Goal: Task Accomplishment & Management: Complete application form

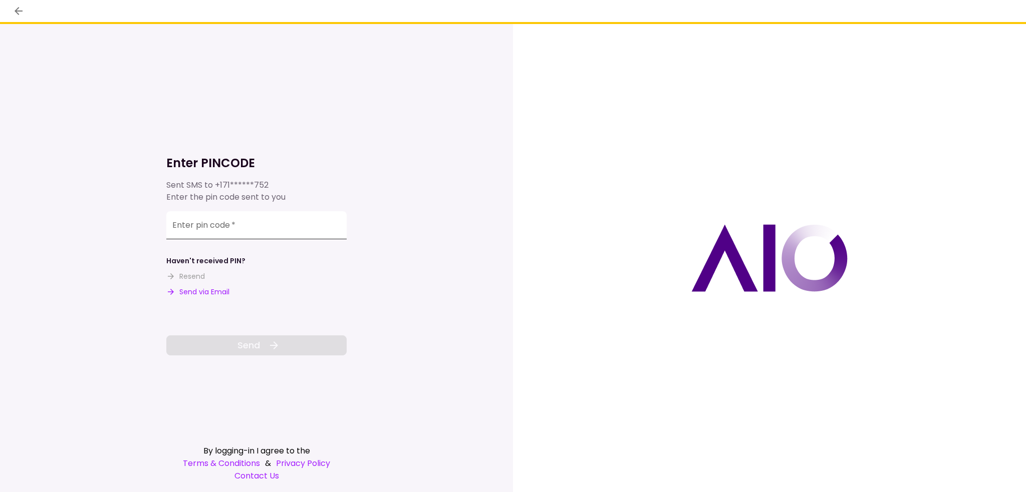
click at [266, 228] on input "Enter pin code   *" at bounding box center [256, 225] width 180 height 28
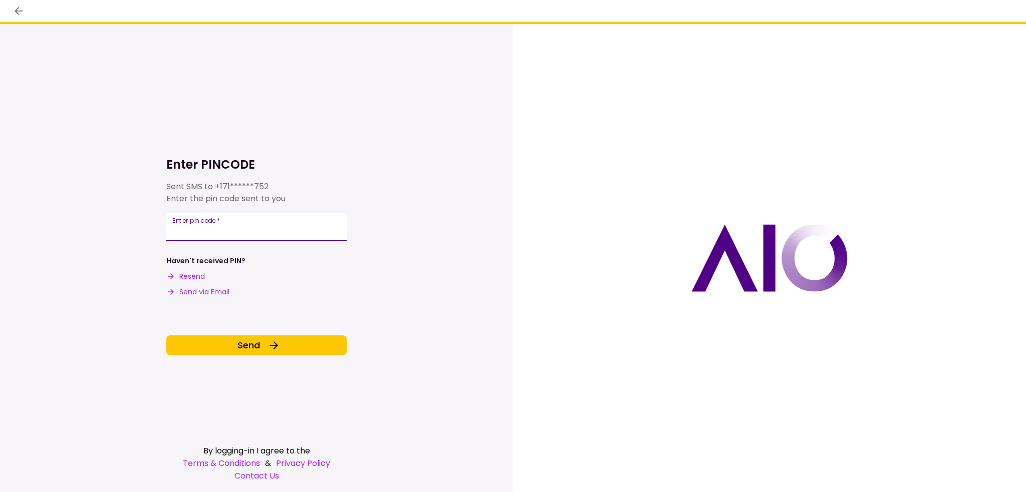
type input "******"
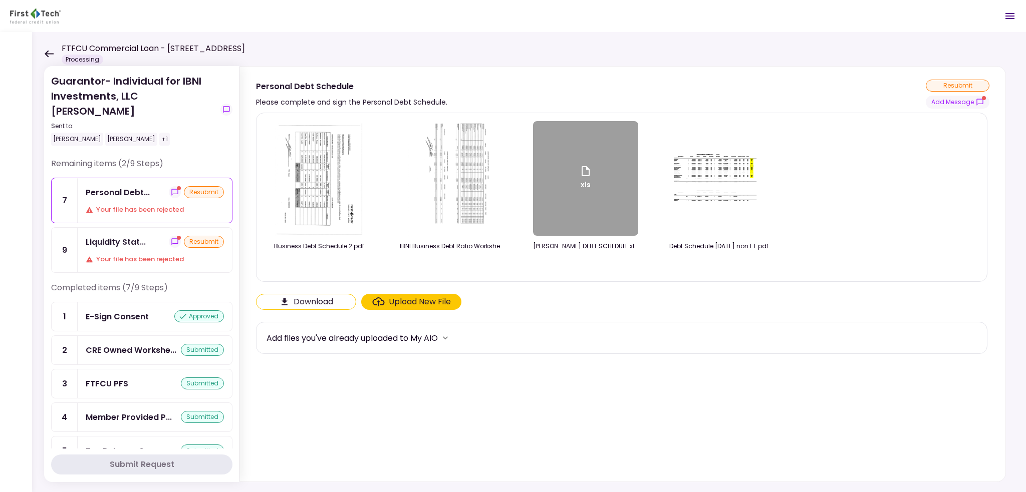
click at [46, 52] on icon at bounding box center [49, 54] width 10 height 8
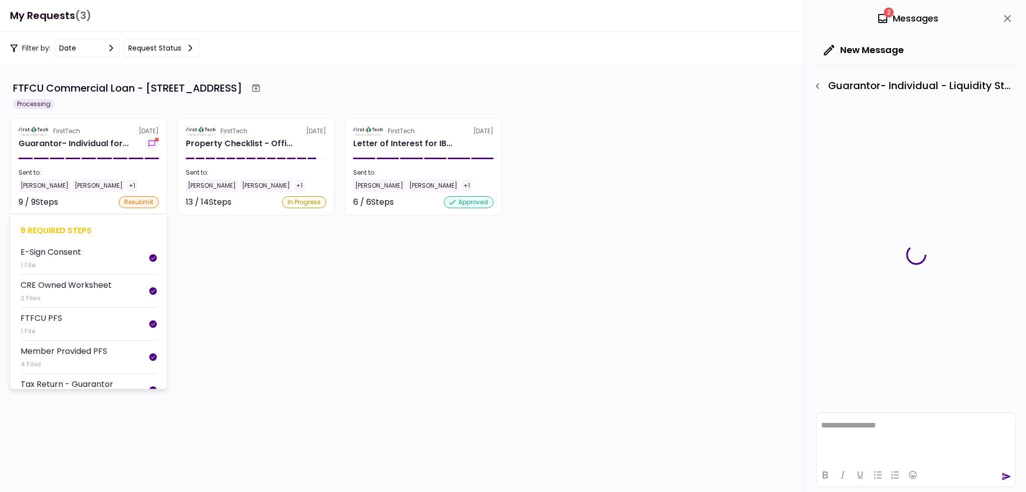
click at [106, 124] on section "FirstTech 4 Sep Guarantor- Individual for... Sent to: Johnny Ganim Matt Franke …" at bounding box center [88, 167] width 157 height 98
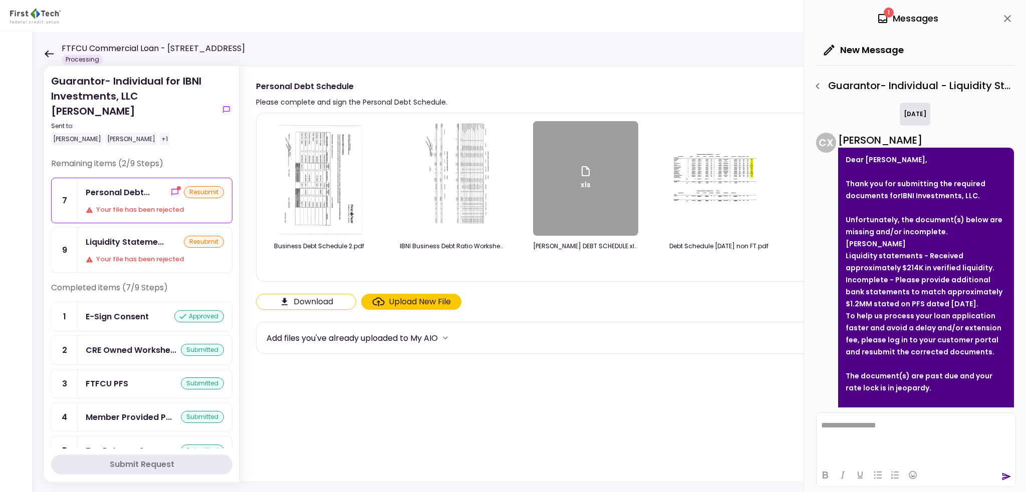
scroll to position [80, 0]
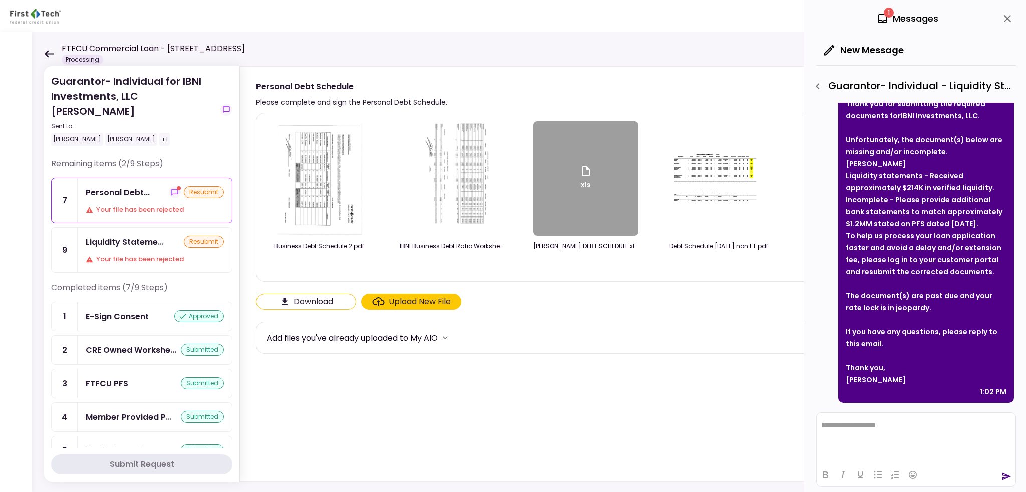
click at [49, 54] on icon at bounding box center [49, 53] width 9 height 7
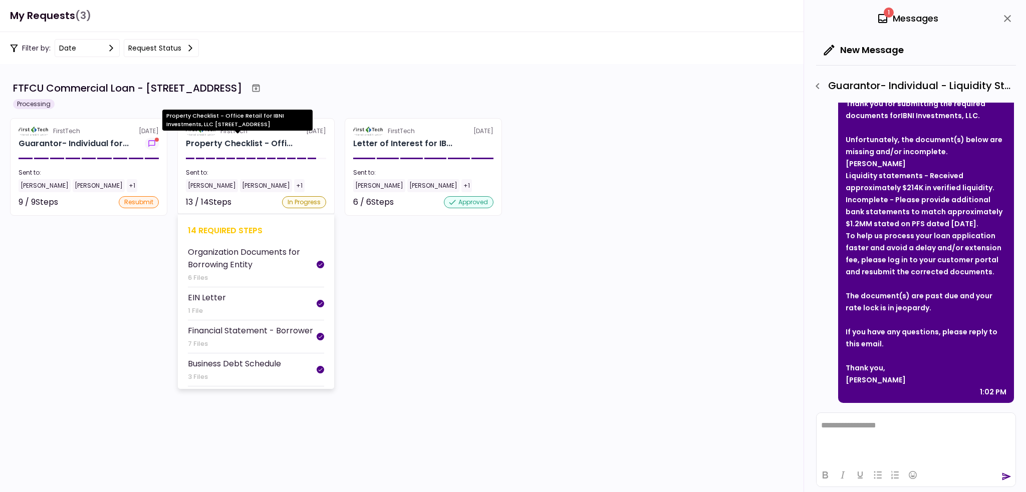
click at [202, 141] on div "Property Checklist - Offi..." at bounding box center [239, 144] width 107 height 12
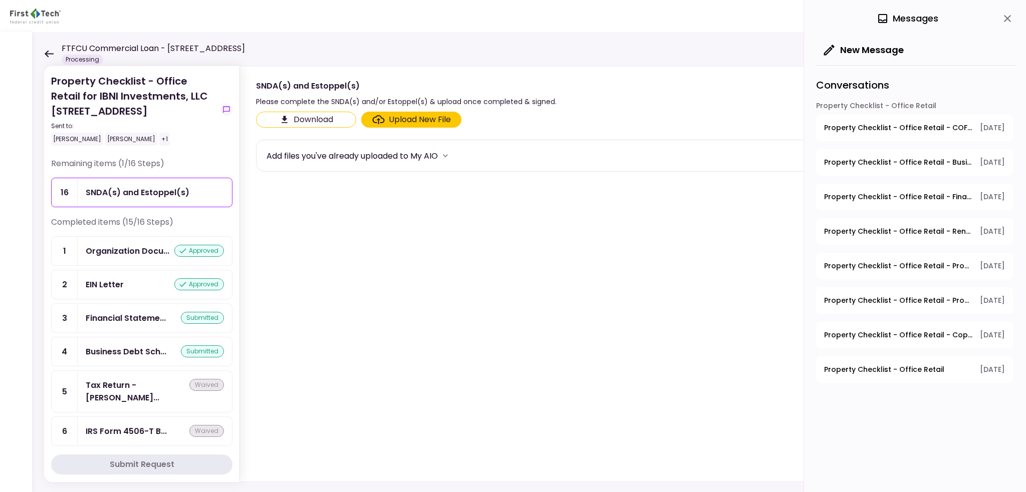
click at [47, 54] on icon at bounding box center [49, 53] width 9 height 7
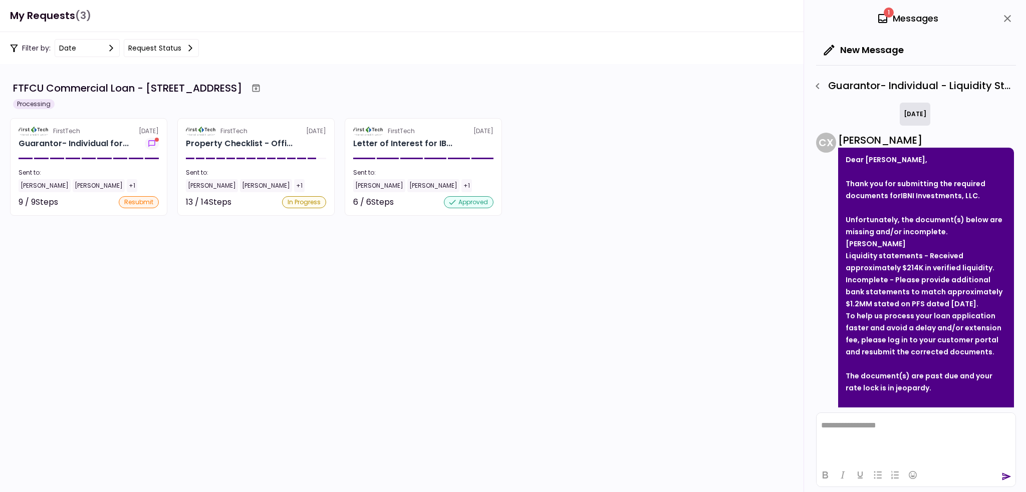
scroll to position [80, 0]
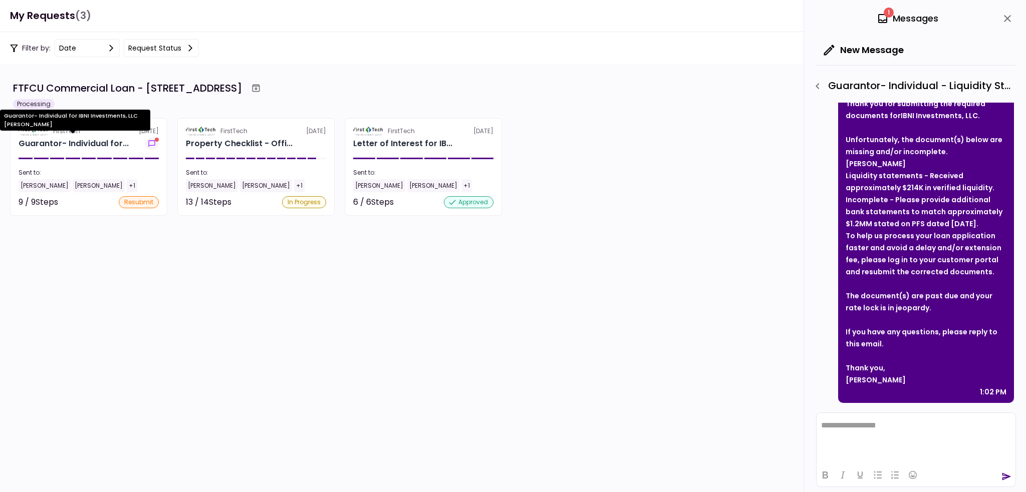
click at [92, 134] on div "Guarantor- Individual for IBNI Investments, LLC [PERSON_NAME]" at bounding box center [75, 124] width 150 height 28
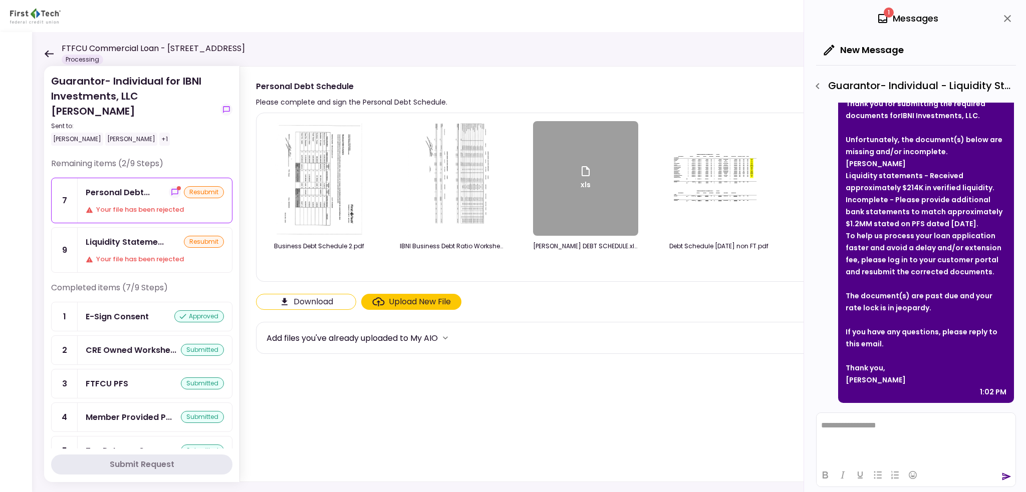
click at [50, 54] on icon at bounding box center [49, 54] width 10 height 8
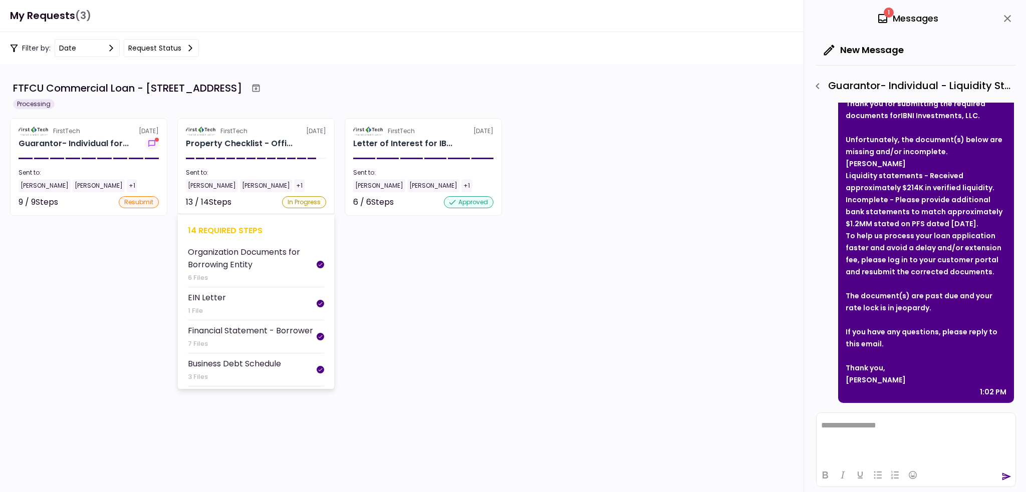
click at [275, 128] on div "FirstTech 4 Sep" at bounding box center [256, 131] width 140 height 9
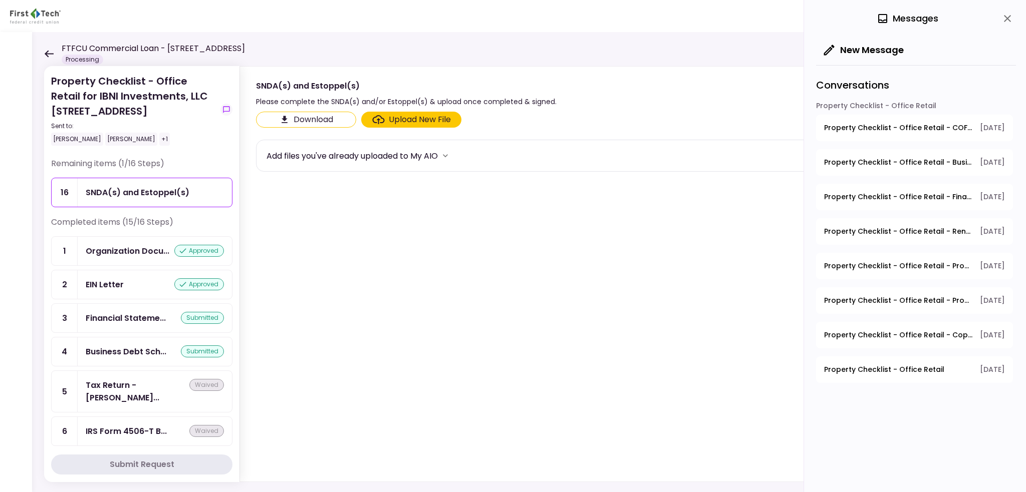
click at [55, 54] on div "FTFCU Commercial Loan - [STREET_ADDRESS] Processing" at bounding box center [144, 54] width 201 height 22
click at [54, 54] on div "FTFCU Commercial Loan - [STREET_ADDRESS] Processing" at bounding box center [144, 54] width 201 height 22
click at [52, 54] on icon at bounding box center [49, 53] width 9 height 7
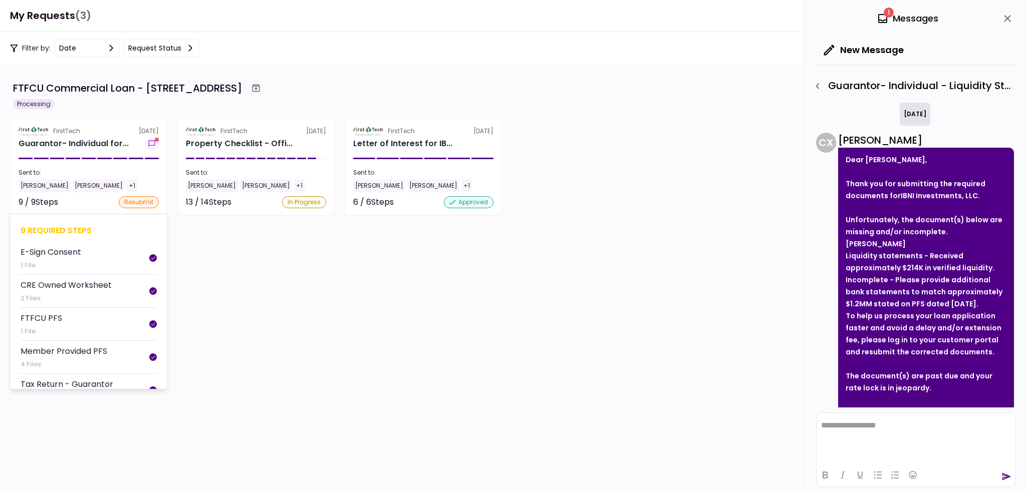
scroll to position [80, 0]
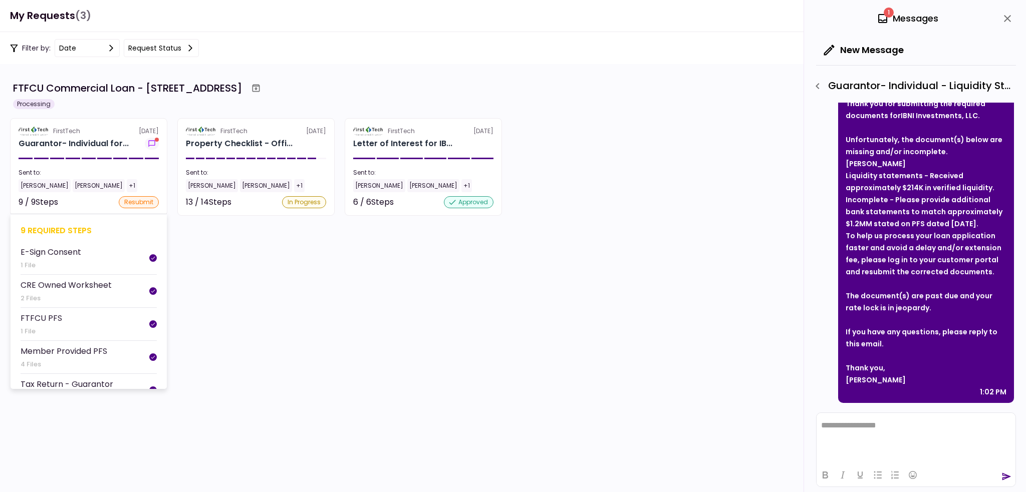
click at [110, 136] on section "FirstTech 4 Sep Guarantor- Individual for... Sent to: Johnny Ganim Matt Franke …" at bounding box center [88, 167] width 157 height 98
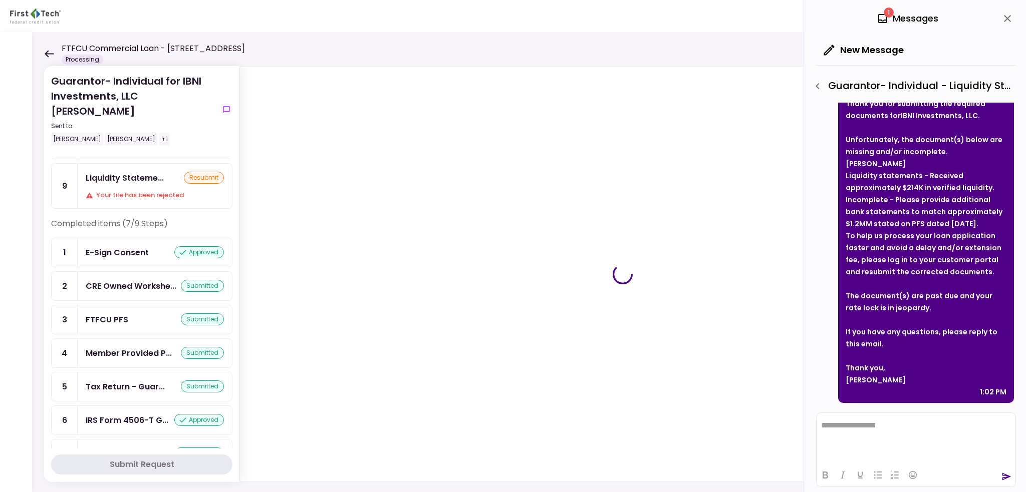
scroll to position [72, 0]
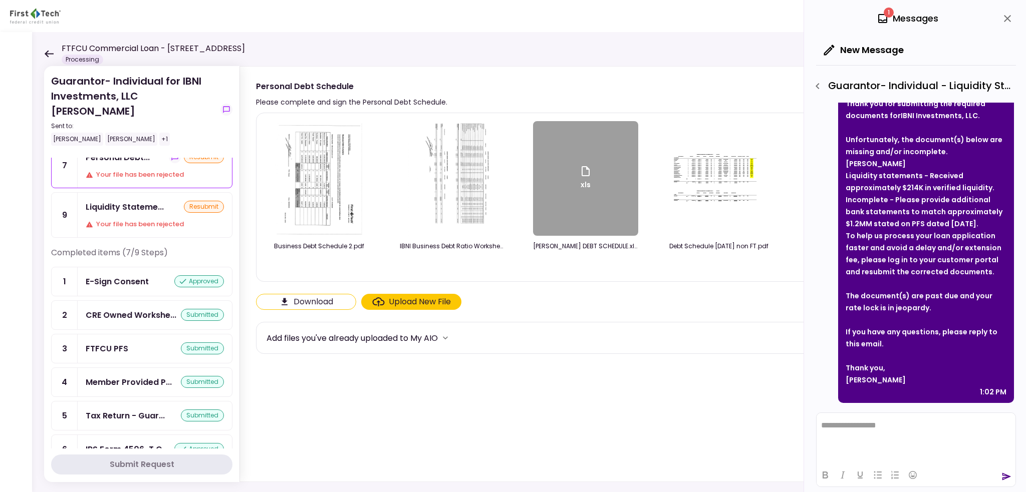
scroll to position [72, 0]
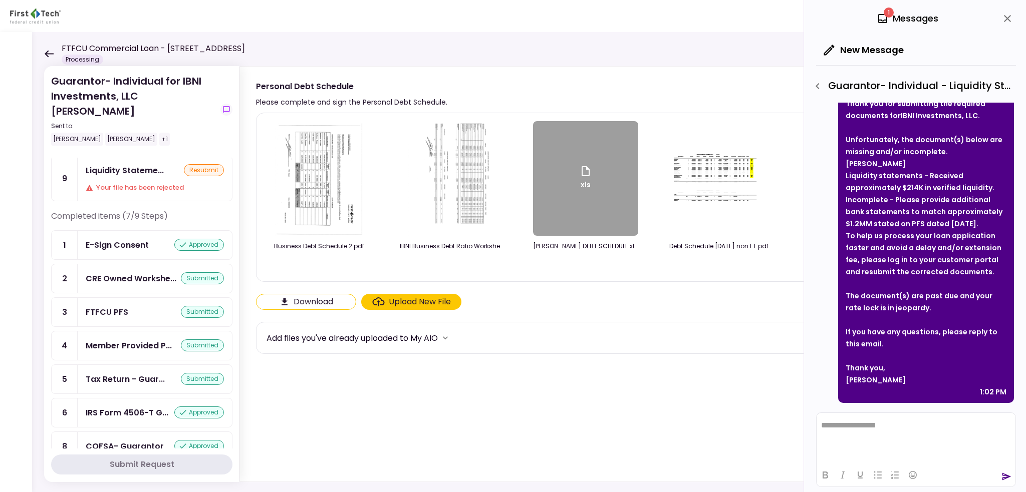
click at [48, 50] on icon at bounding box center [49, 54] width 10 height 8
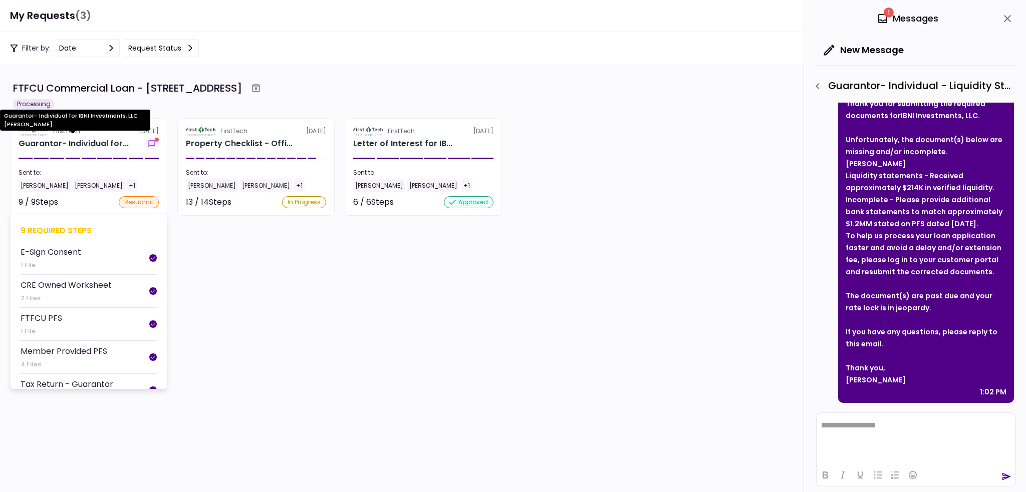
click at [104, 142] on div "Guarantor- Individual for..." at bounding box center [74, 144] width 110 height 12
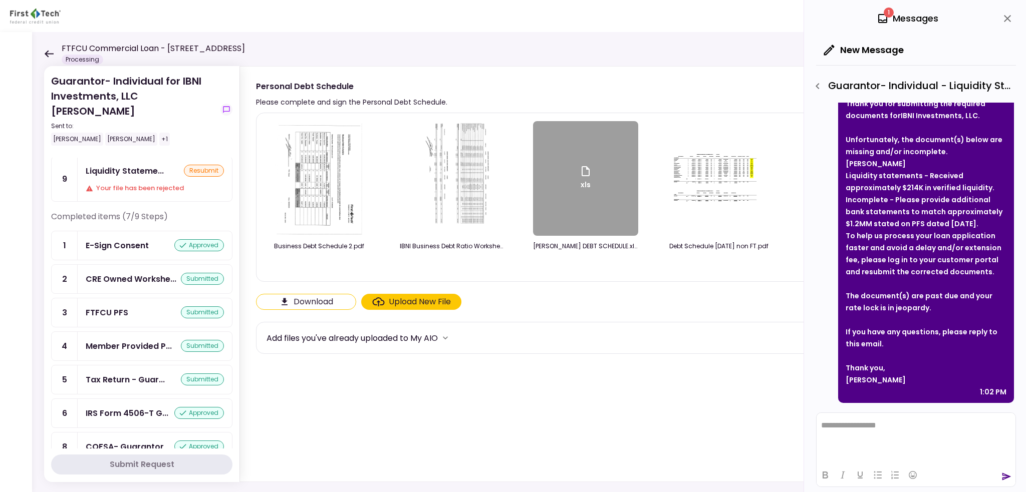
scroll to position [72, 0]
click at [48, 50] on icon at bounding box center [49, 54] width 10 height 8
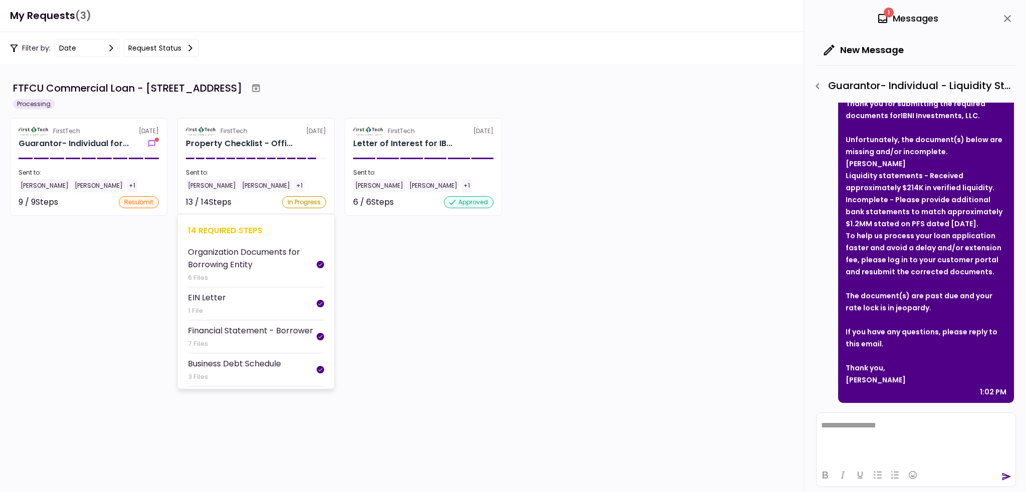
click at [222, 132] on div "FirstTech" at bounding box center [233, 131] width 27 height 9
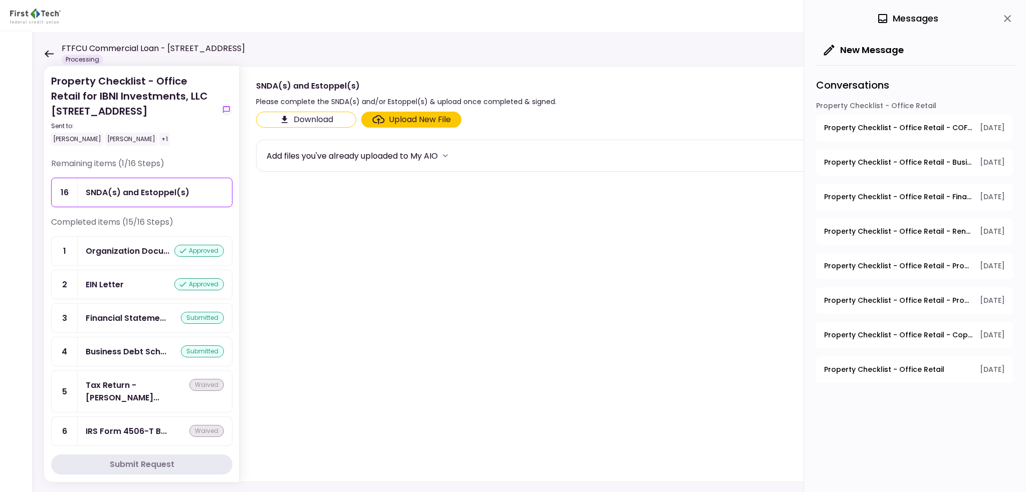
click at [47, 56] on icon at bounding box center [49, 54] width 10 height 8
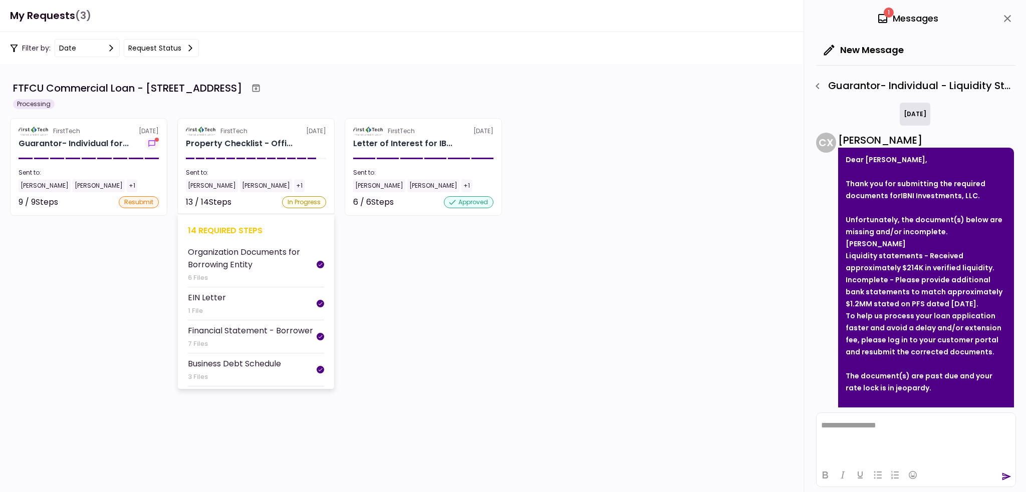
scroll to position [80, 0]
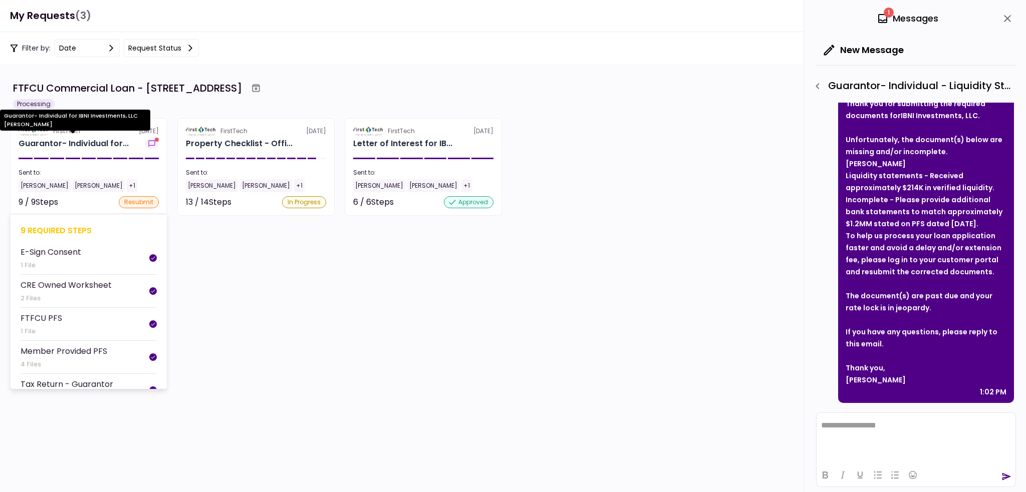
click at [108, 141] on div "Guarantor- Individual for..." at bounding box center [74, 144] width 110 height 12
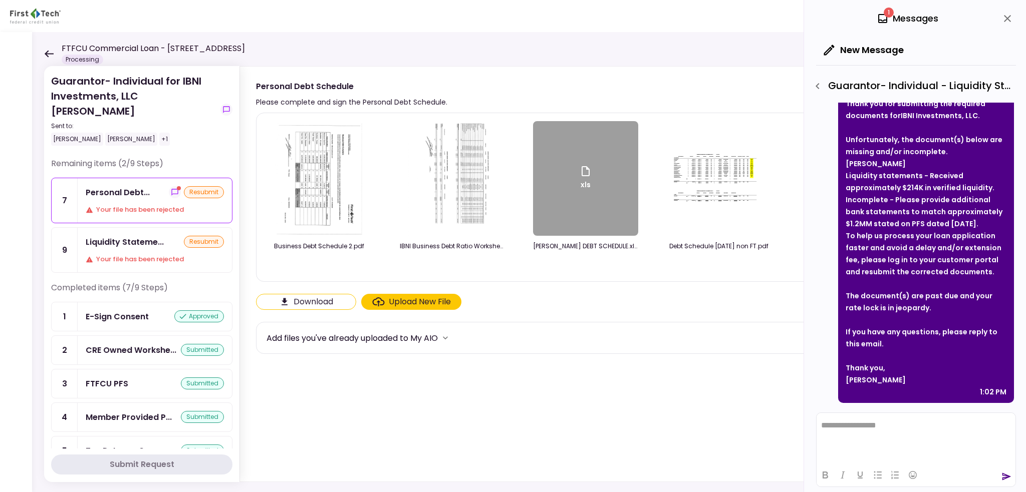
click at [316, 167] on img at bounding box center [319, 178] width 89 height 115
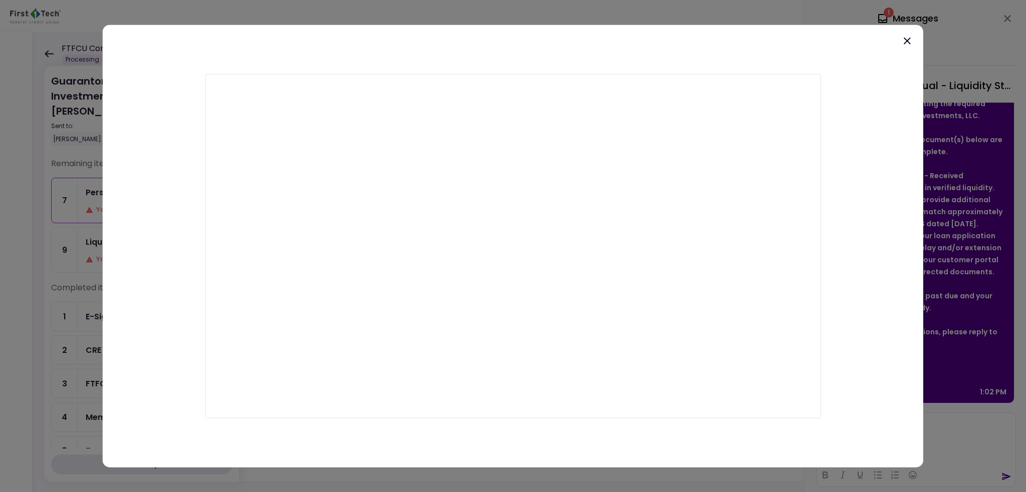
click at [903, 43] on icon at bounding box center [907, 41] width 12 height 12
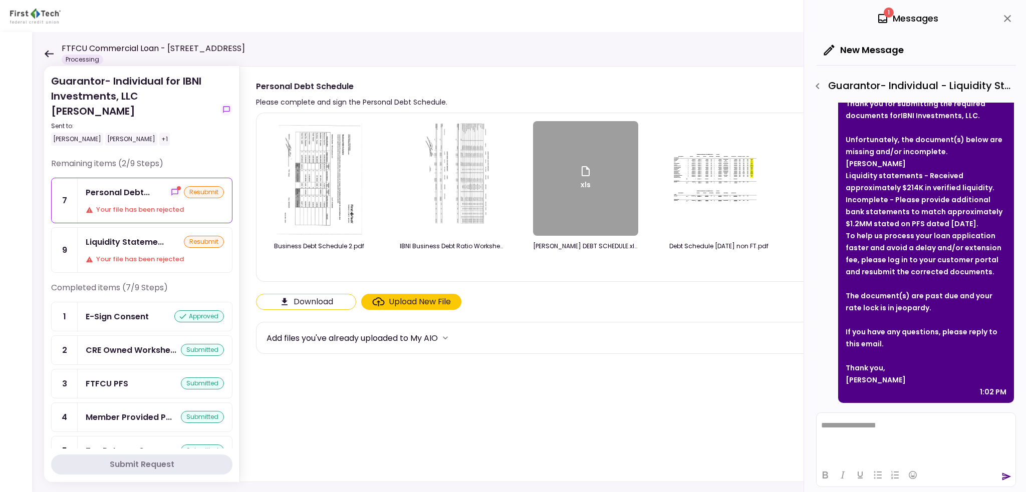
click at [413, 189] on img at bounding box center [452, 178] width 89 height 115
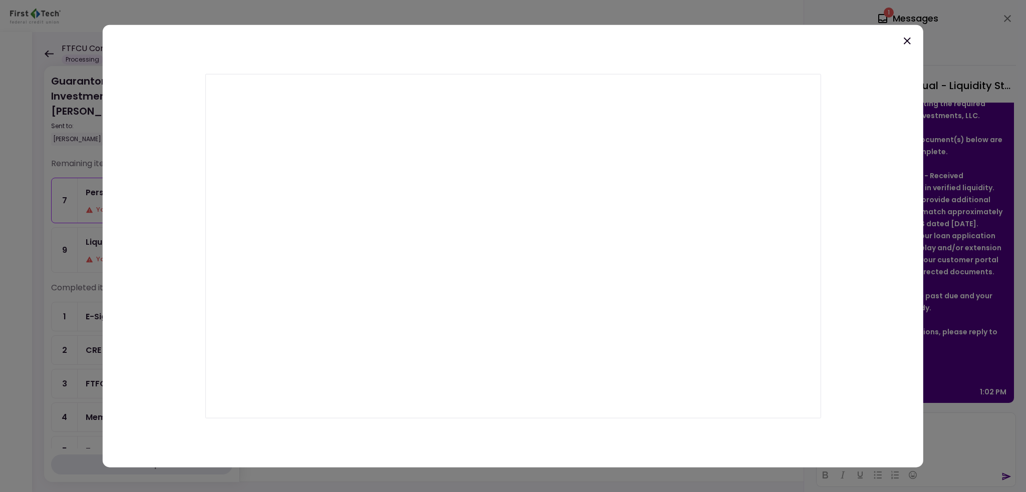
click at [906, 44] on icon at bounding box center [907, 41] width 12 height 12
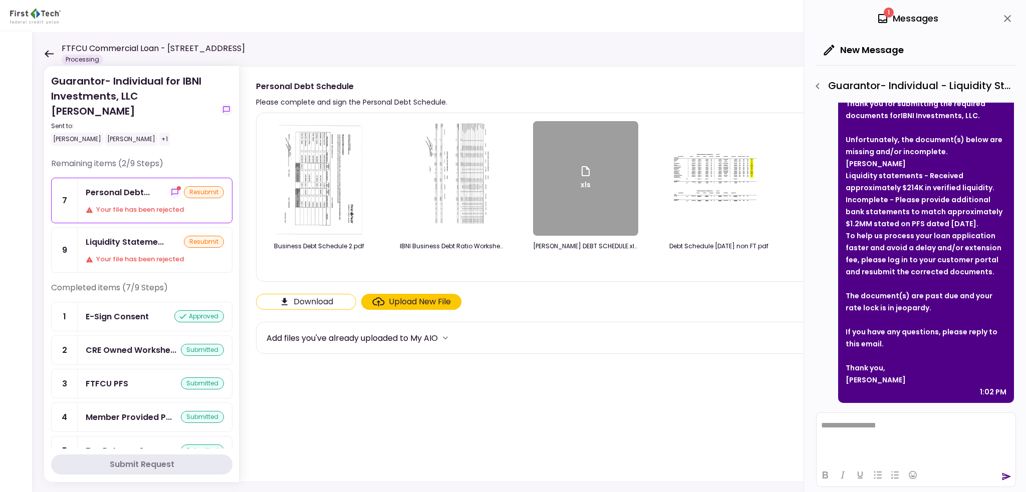
click at [891, 24] on div "1 Messages" at bounding box center [907, 18] width 62 height 15
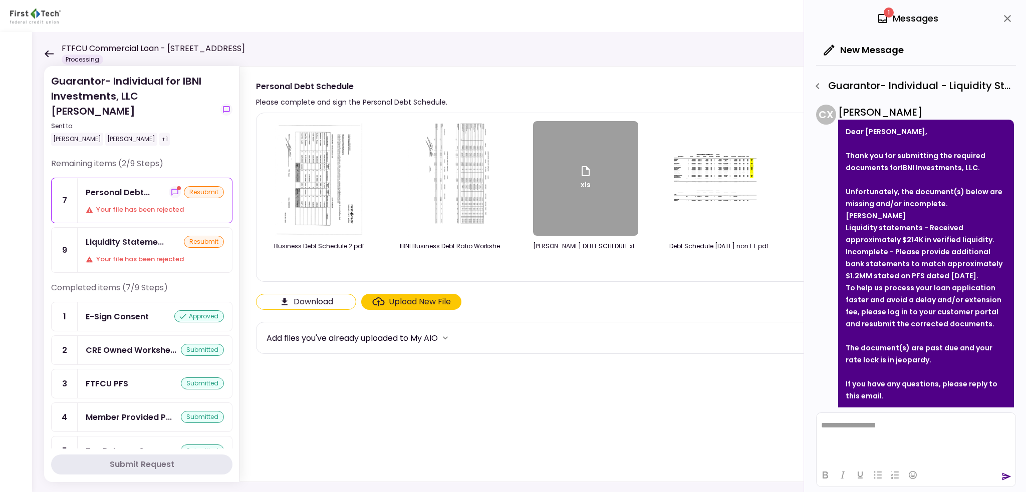
scroll to position [50, 0]
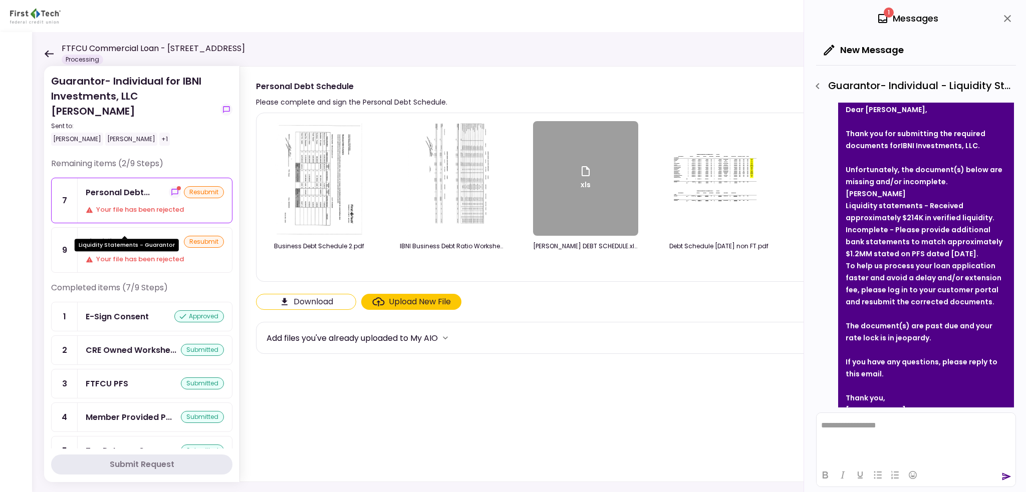
click at [114, 236] on div "Liquidity Stateme..." at bounding box center [125, 242] width 78 height 13
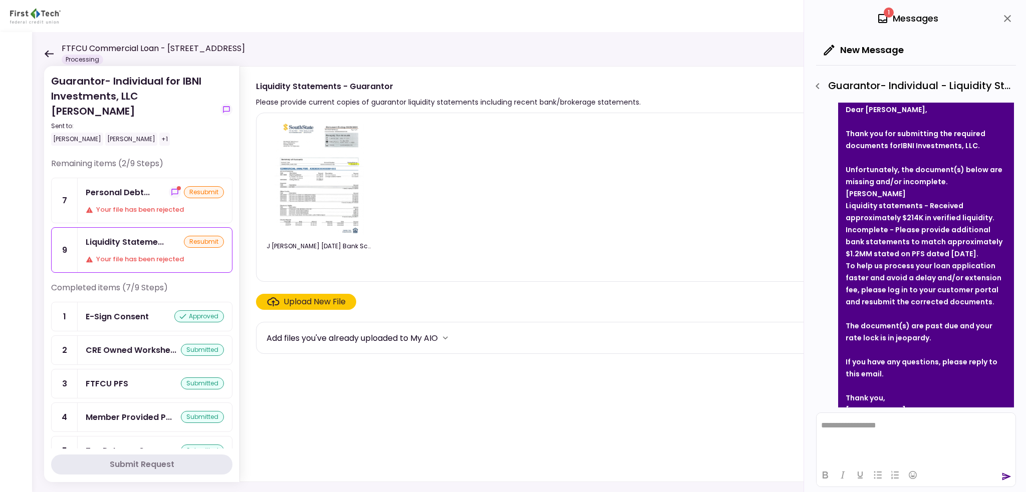
click at [1005, 22] on icon "close" at bounding box center [1007, 19] width 12 height 12
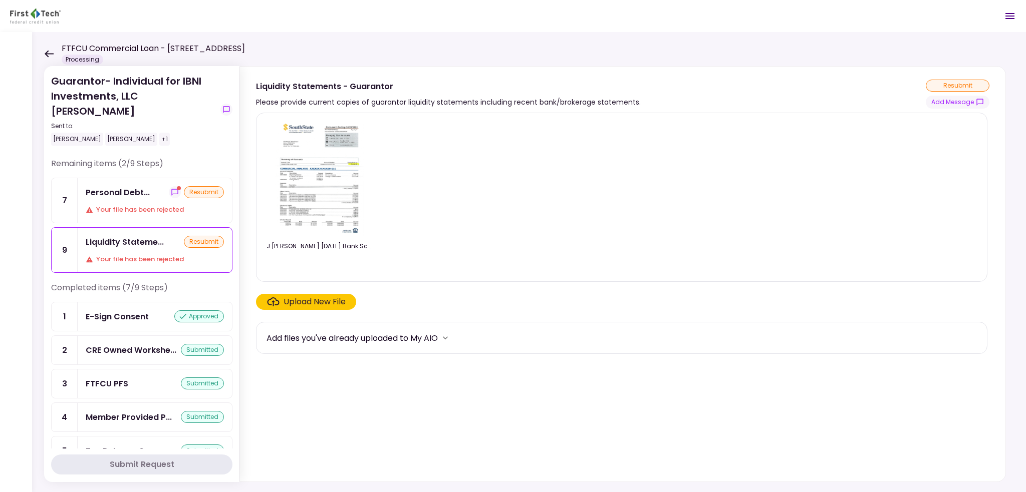
click at [1008, 13] on icon "Open menu" at bounding box center [1010, 16] width 12 height 12
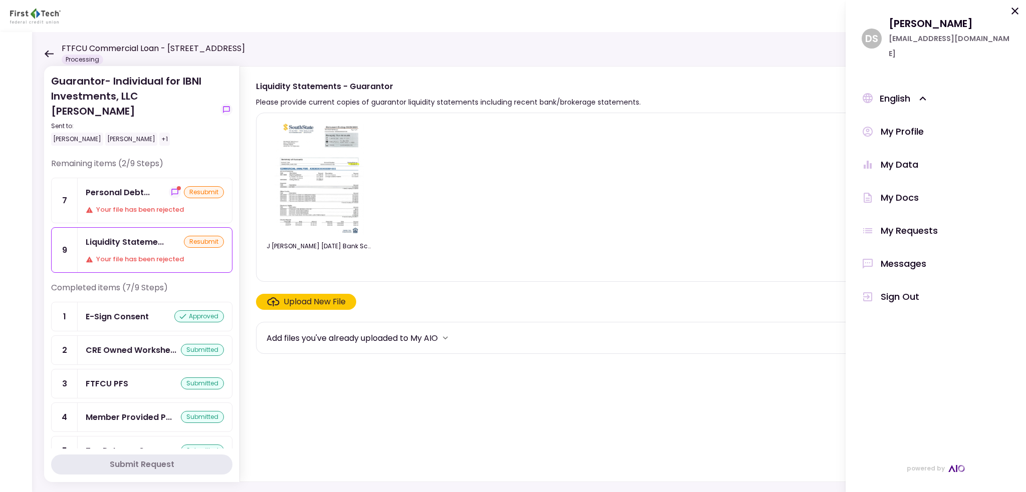
click at [902, 256] on div "Messages" at bounding box center [903, 263] width 46 height 15
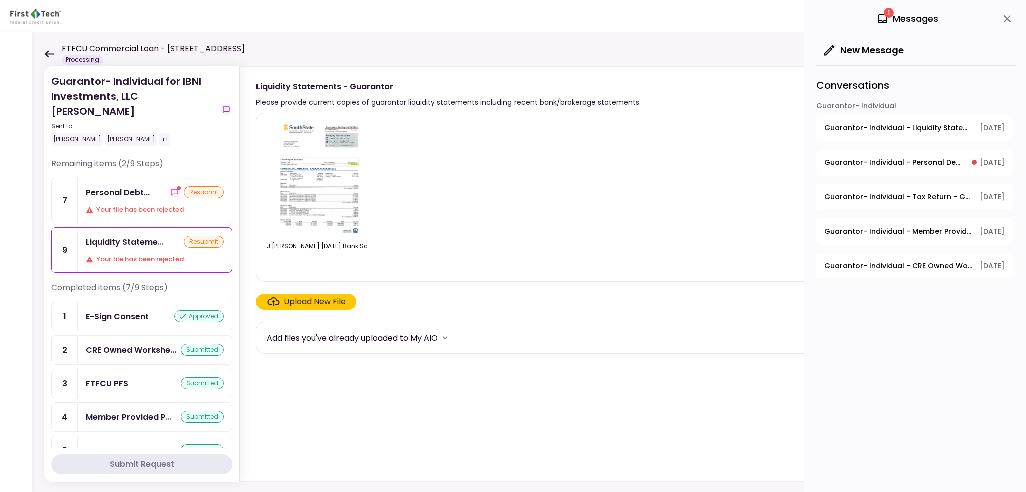
click at [893, 166] on span "Guarantor- Individual - Personal Debt Schedule" at bounding box center [894, 162] width 141 height 11
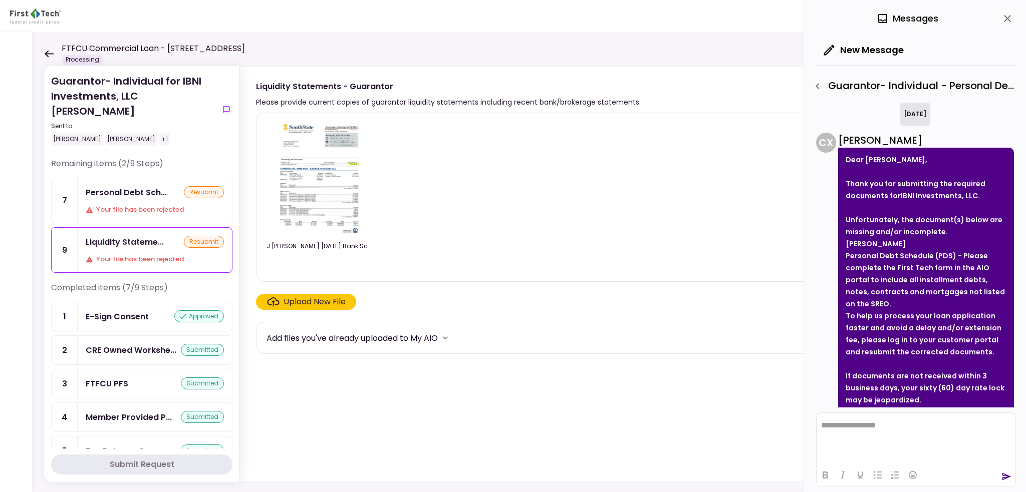
scroll to position [841, 0]
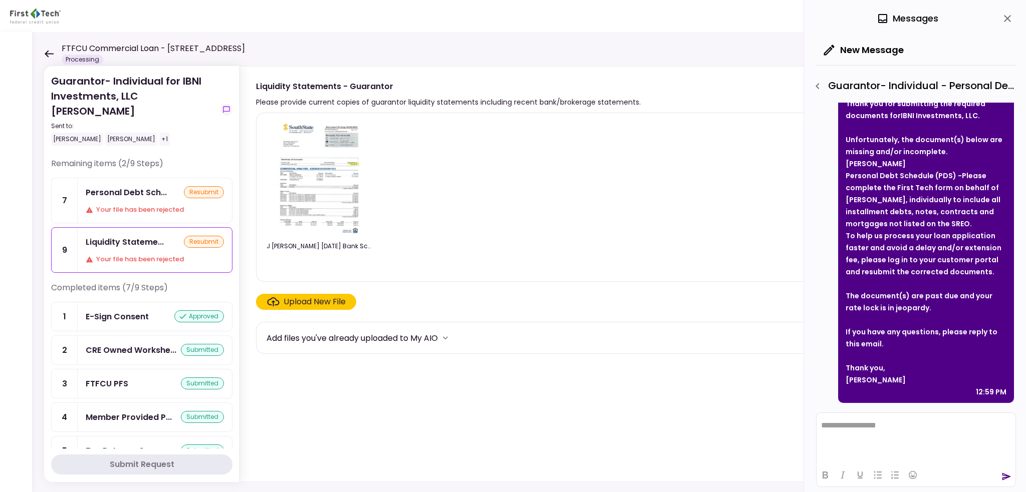
drag, startPoint x: 847, startPoint y: 200, endPoint x: 985, endPoint y: 270, distance: 154.1
click at [985, 270] on div "Thank you for submitting the required documents for IBNI Investments, LLC . Unf…" at bounding box center [925, 188] width 161 height 180
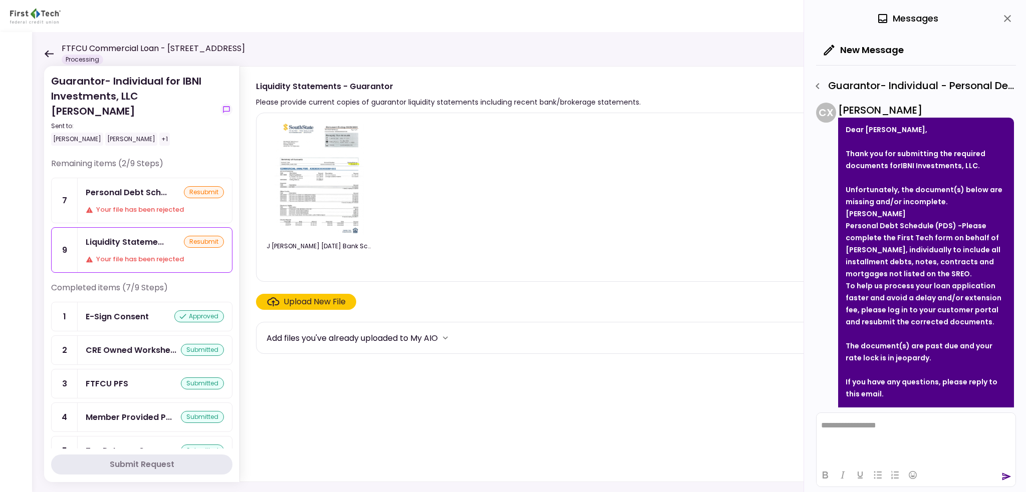
click at [853, 235] on span "Please complete the First Tech form on behalf of Johnny, individually to includ…" at bounding box center [922, 250] width 155 height 58
click at [102, 186] on div "Personal Debt Sch..." at bounding box center [126, 192] width 81 height 13
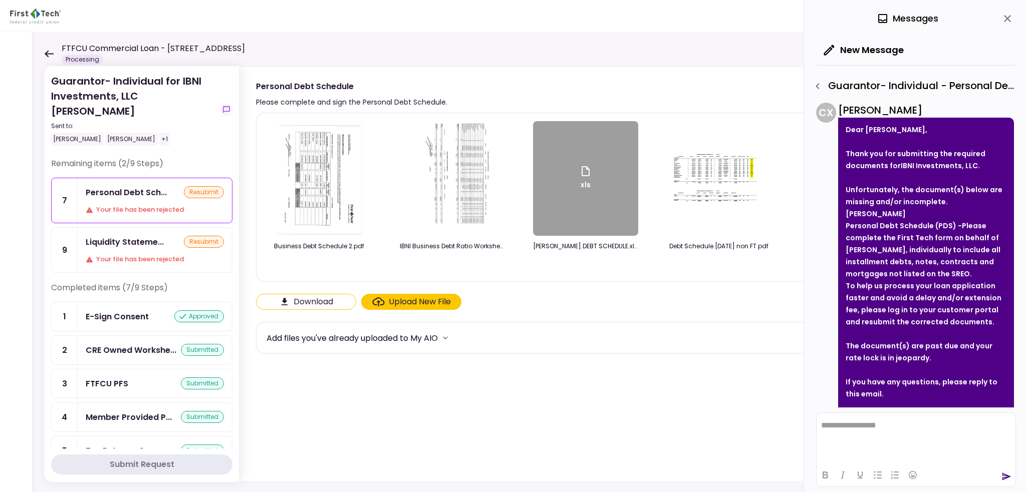
drag, startPoint x: 849, startPoint y: 225, endPoint x: 961, endPoint y: 228, distance: 111.2
click at [961, 228] on strong "Personal Debt Schedule (PDS) - Please complete the First Tech form on behalf of…" at bounding box center [922, 250] width 155 height 58
click at [864, 239] on span "Please complete the First Tech form on behalf of Johnny, individually to includ…" at bounding box center [922, 250] width 155 height 58
drag, startPoint x: 847, startPoint y: 237, endPoint x: 883, endPoint y: 263, distance: 44.5
click at [883, 263] on span "Please complete the First Tech form on behalf of Johnny, individually to includ…" at bounding box center [922, 250] width 155 height 58
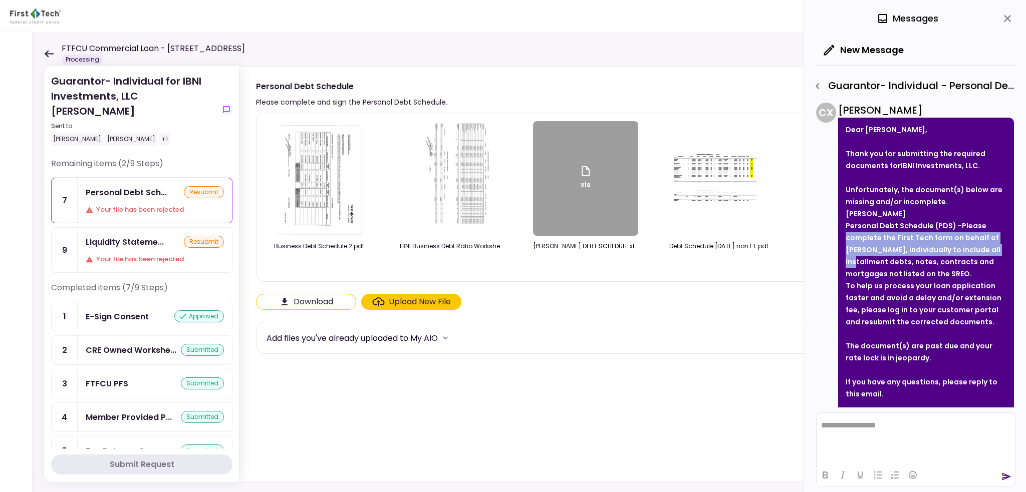
click at [345, 183] on img at bounding box center [319, 178] width 89 height 115
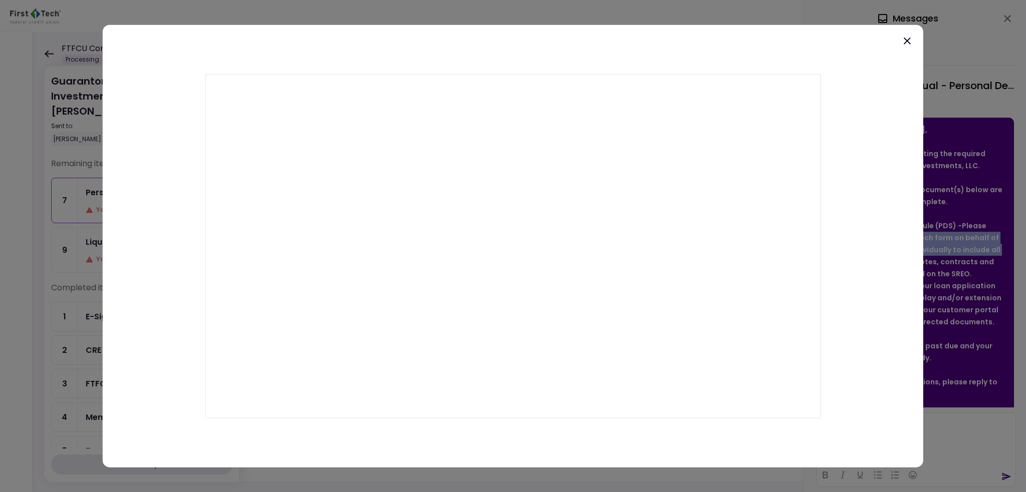
click at [904, 43] on icon at bounding box center [906, 40] width 7 height 7
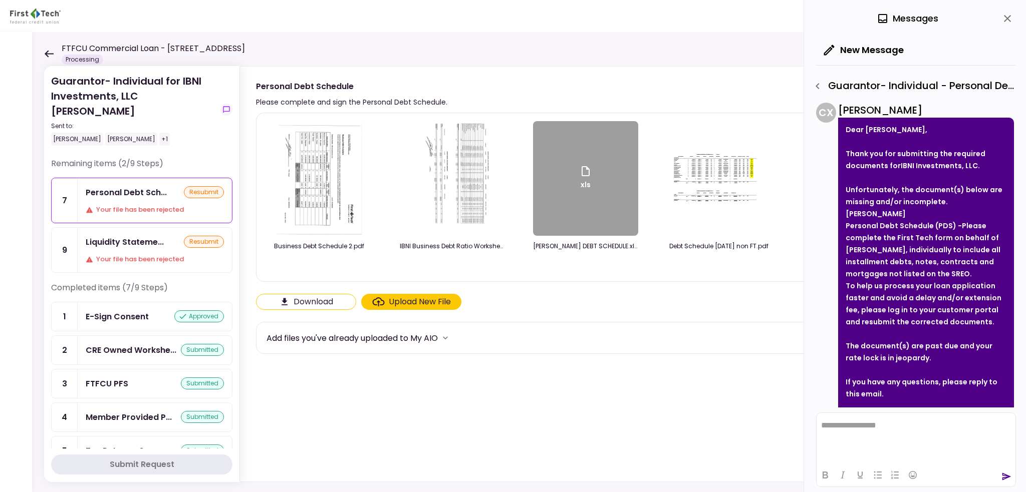
click at [888, 258] on span "Please complete the First Tech form on behalf of Johnny, individually to includ…" at bounding box center [922, 250] width 155 height 58
drag, startPoint x: 159, startPoint y: 238, endPoint x: 159, endPoint y: 244, distance: 6.0
click at [159, 254] on div "Your file has been rejected" at bounding box center [155, 259] width 138 height 10
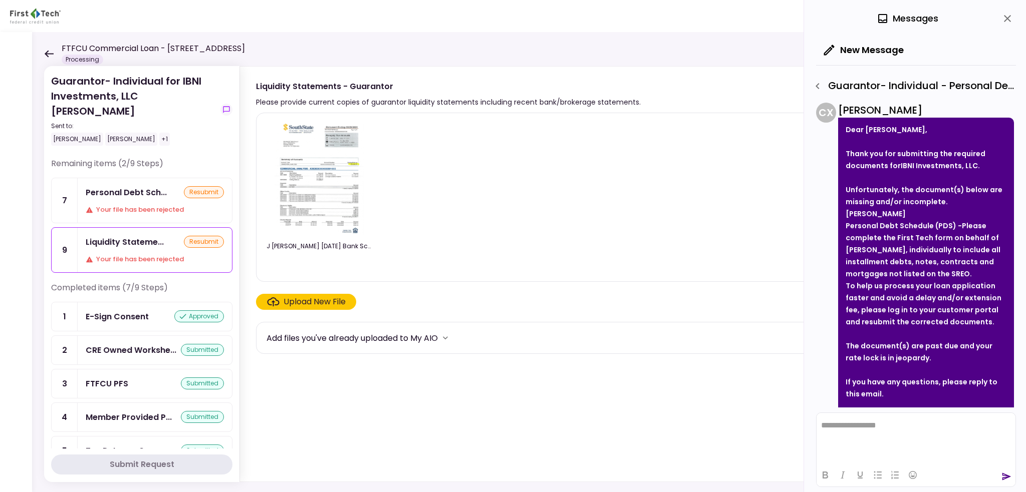
click at [316, 185] on img at bounding box center [318, 178] width 89 height 115
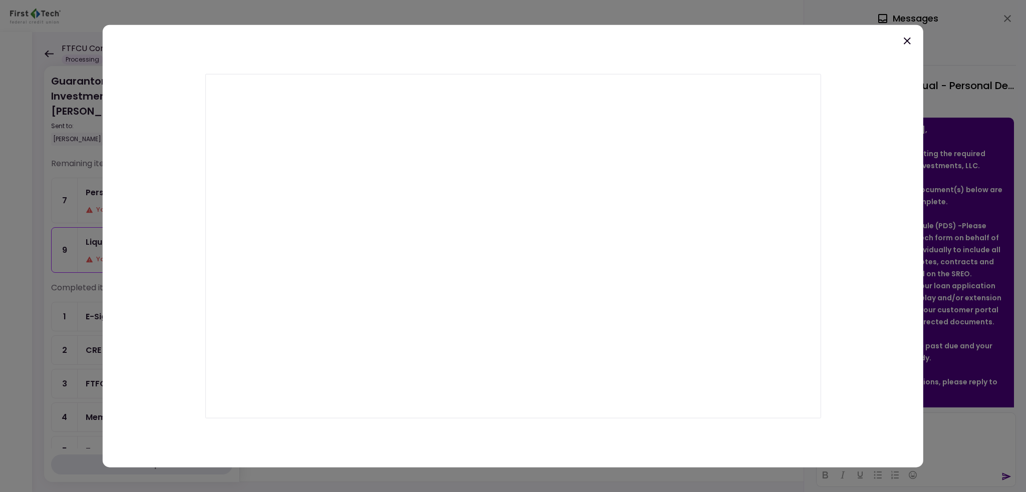
click at [906, 43] on icon at bounding box center [907, 41] width 12 height 12
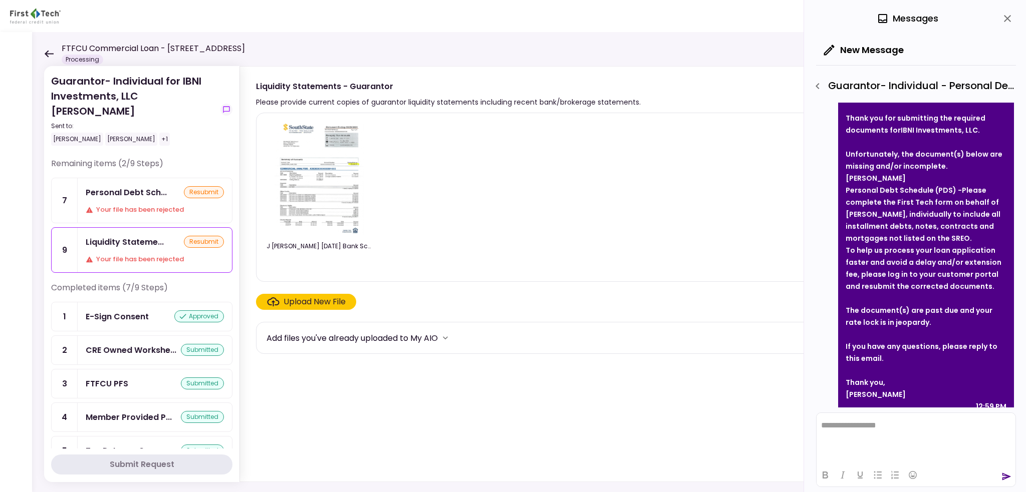
scroll to position [841, 0]
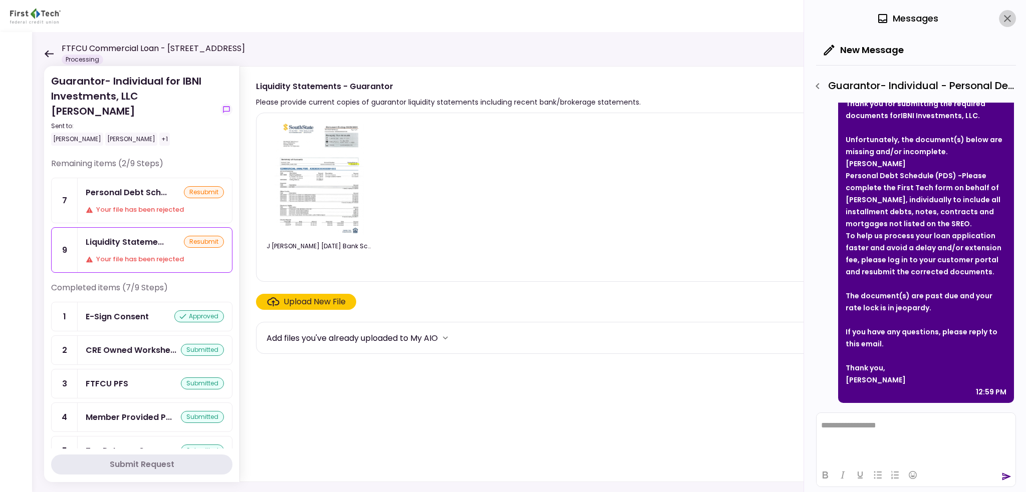
click at [1012, 18] on icon "close" at bounding box center [1007, 19] width 12 height 12
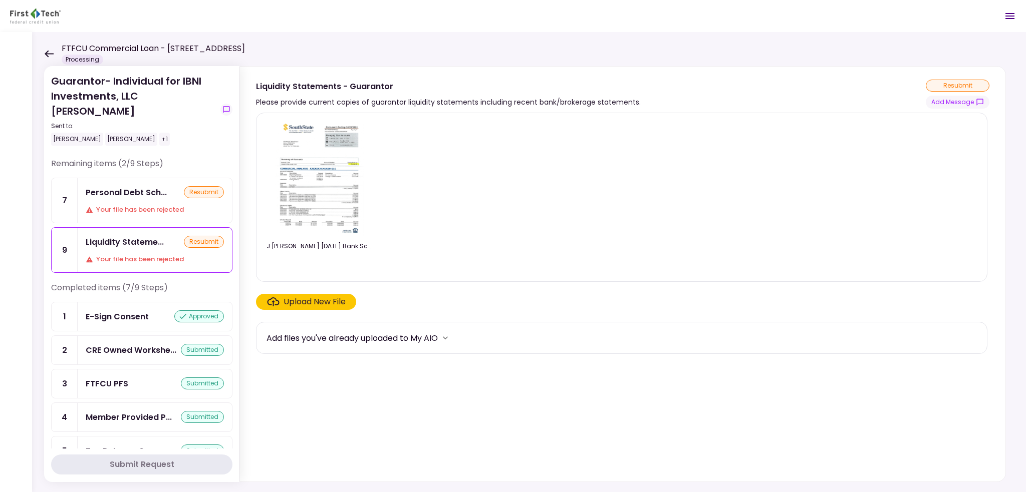
click at [1012, 11] on icon "Open menu" at bounding box center [1010, 16] width 12 height 12
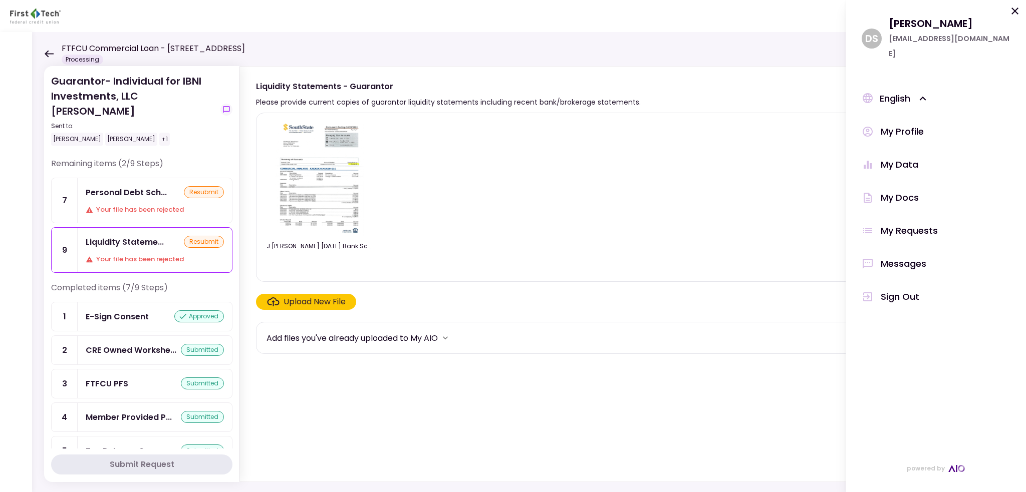
click at [893, 190] on div "My Docs" at bounding box center [899, 197] width 38 height 15
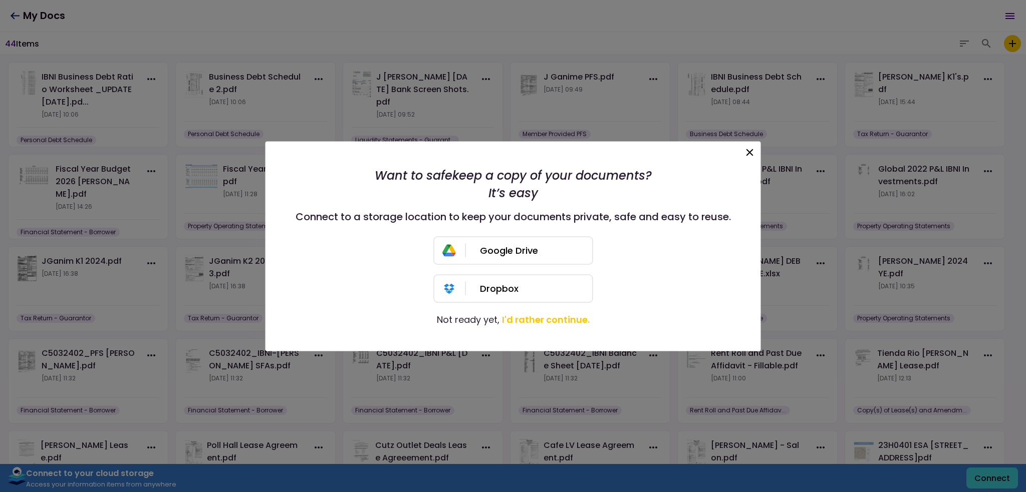
click at [754, 154] on icon at bounding box center [750, 152] width 12 height 12
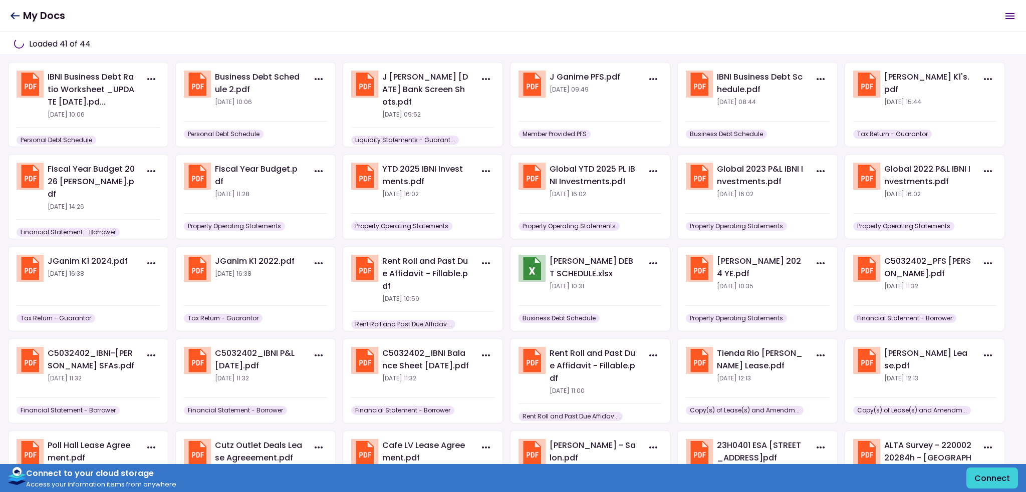
click at [1006, 16] on icon "Open menu" at bounding box center [1009, 16] width 9 height 6
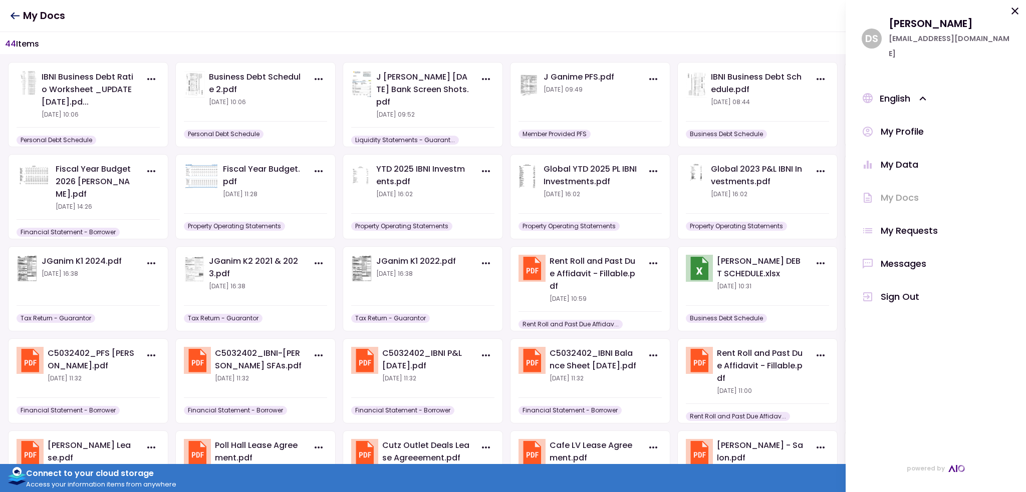
click at [906, 256] on div "Messages" at bounding box center [903, 263] width 46 height 15
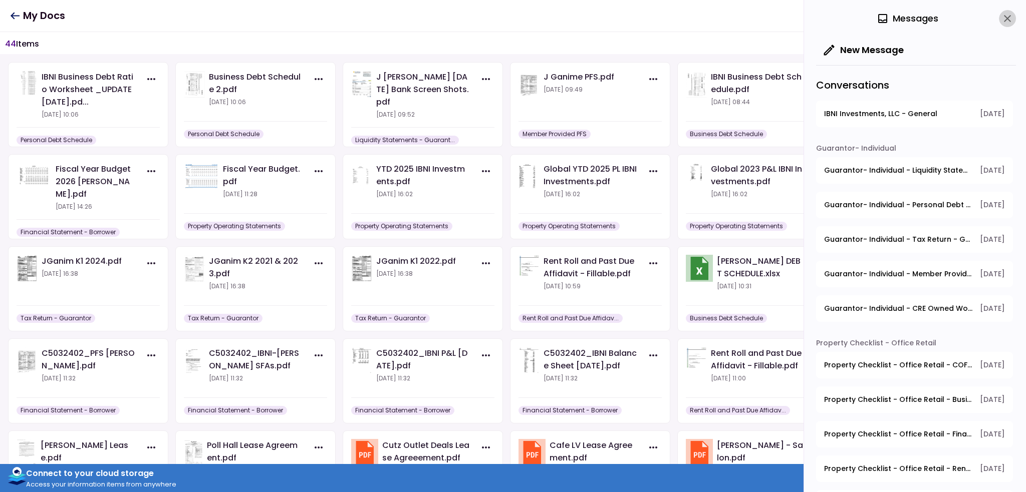
click at [1010, 20] on icon "close" at bounding box center [1007, 19] width 12 height 12
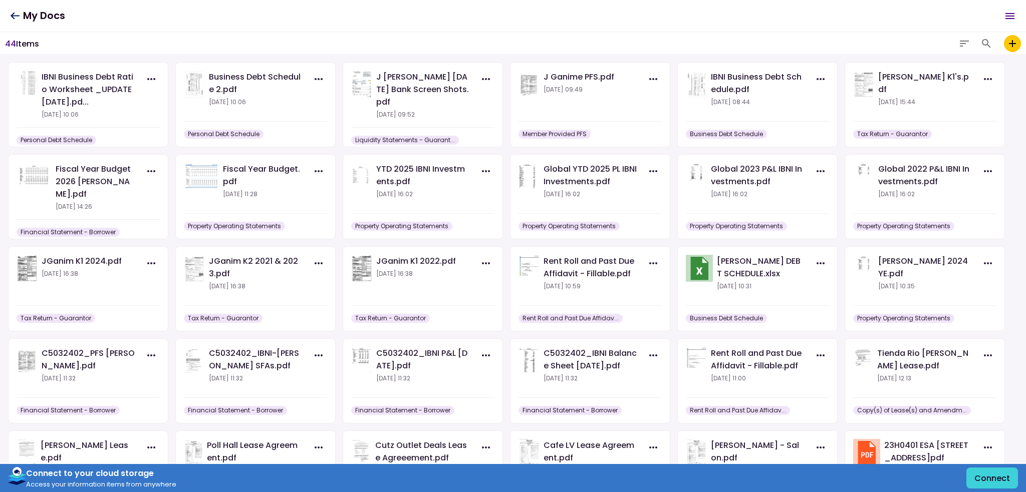
click at [49, 17] on h1 "My Docs" at bounding box center [37, 16] width 55 height 21
click at [20, 16] on h1 "My Docs" at bounding box center [37, 16] width 55 height 21
click at [11, 16] on icon at bounding box center [15, 15] width 9 height 7
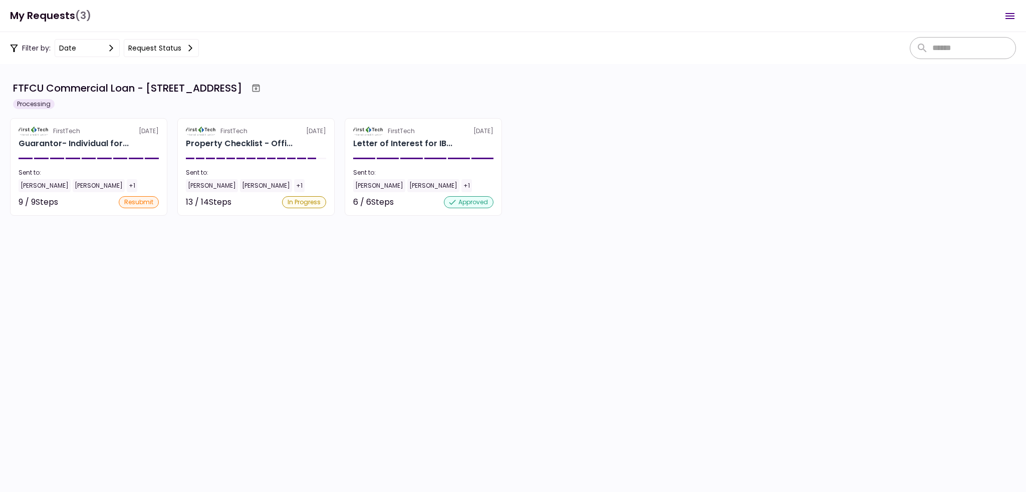
click at [1006, 16] on icon "Open menu" at bounding box center [1009, 16] width 9 height 6
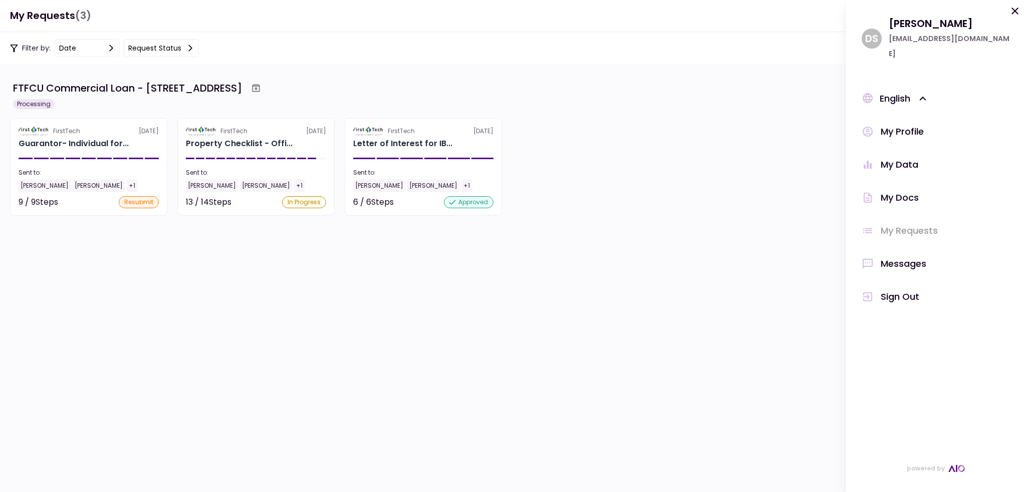
click at [904, 256] on div "Messages" at bounding box center [903, 263] width 46 height 15
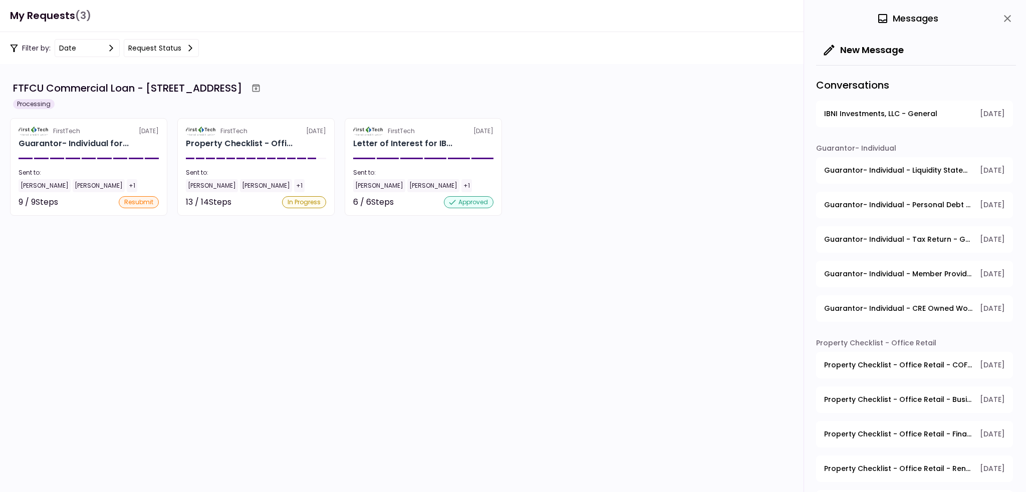
click at [877, 124] on button "IBNI Investments, LLC - General 8.08.2025" at bounding box center [914, 114] width 197 height 27
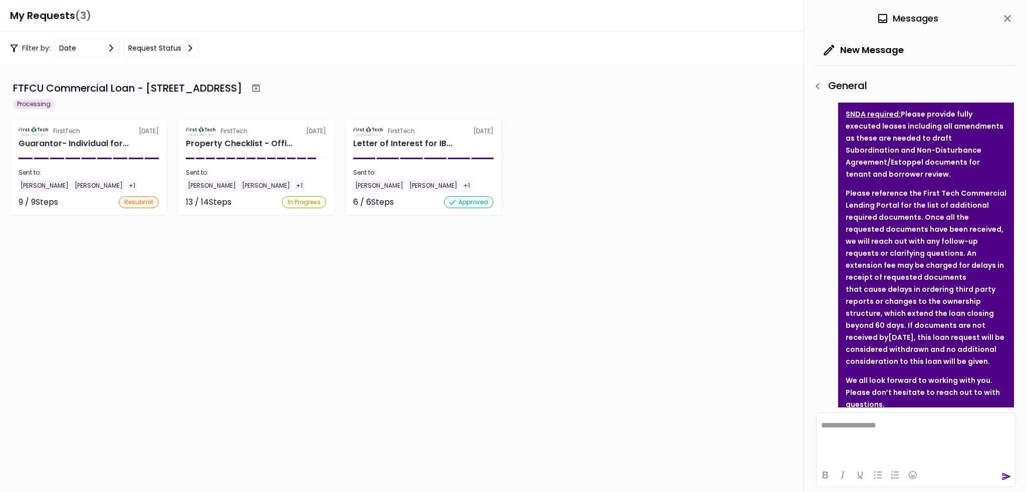
scroll to position [395, 0]
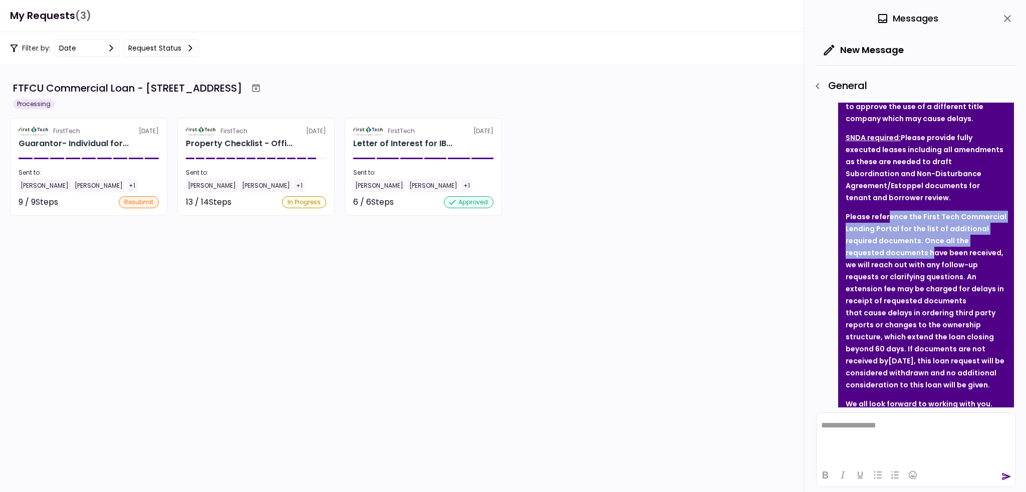
drag, startPoint x: 888, startPoint y: 207, endPoint x: 892, endPoint y: 240, distance: 33.3
click at [892, 239] on p "Please reference the First Tech Commercial Lending Portal for the list of addit…" at bounding box center [925, 301] width 161 height 180
click at [821, 86] on icon "button" at bounding box center [817, 86] width 12 height 12
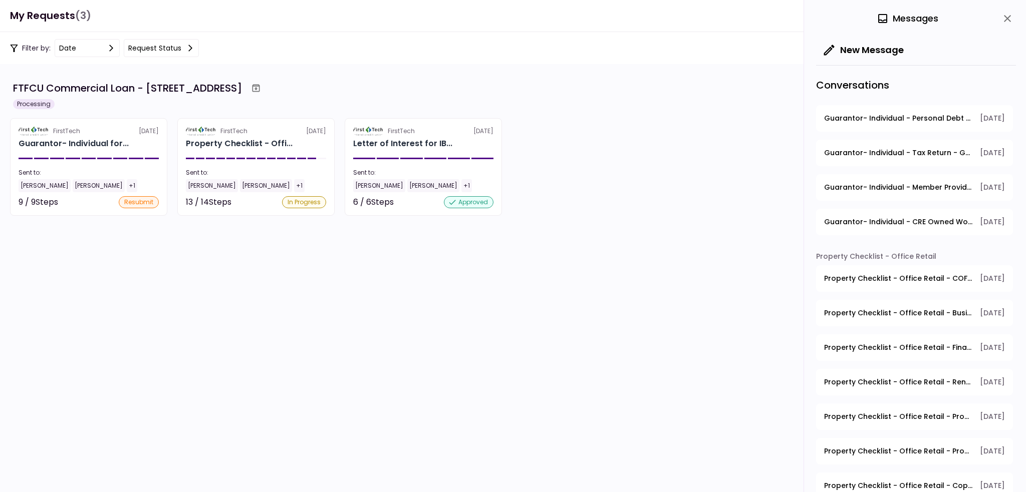
scroll to position [136, 0]
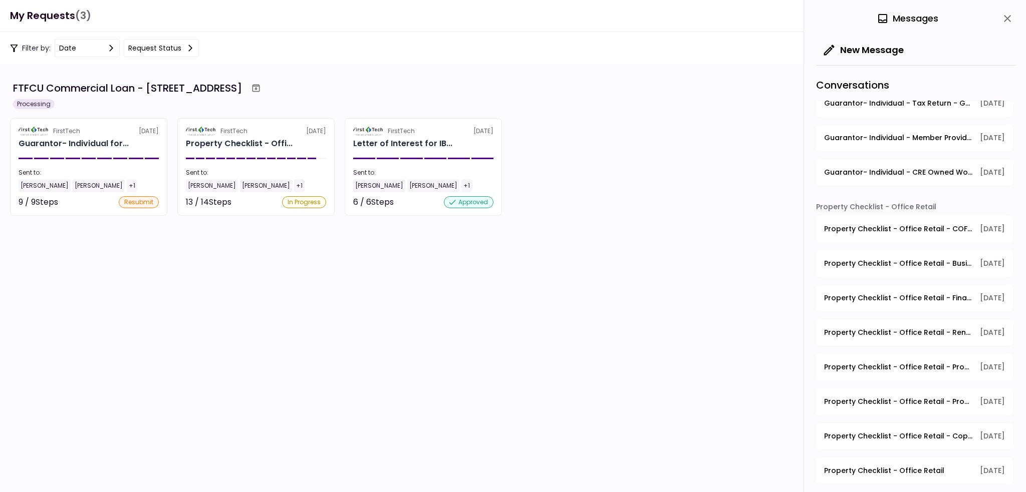
click at [1004, 18] on icon "close" at bounding box center [1007, 19] width 12 height 12
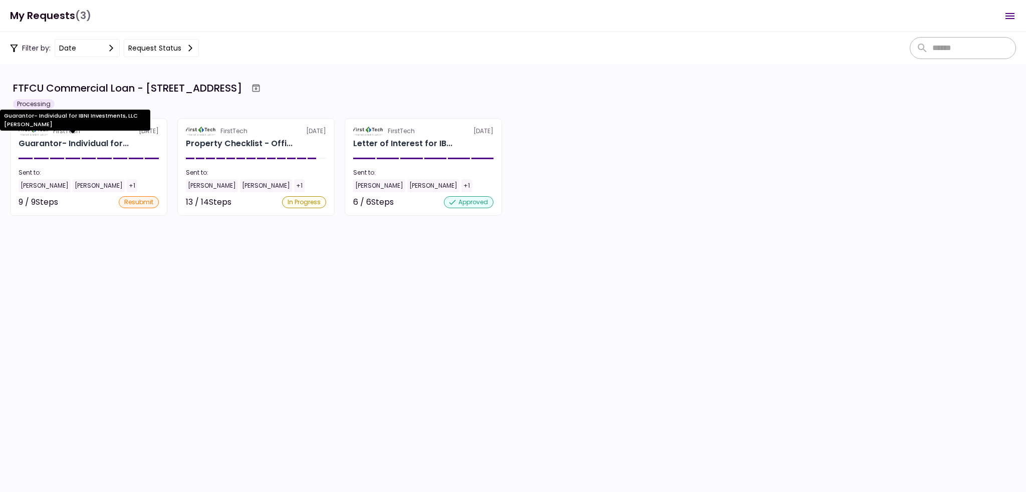
click at [90, 142] on div "Guarantor- Individual for..." at bounding box center [74, 144] width 110 height 12
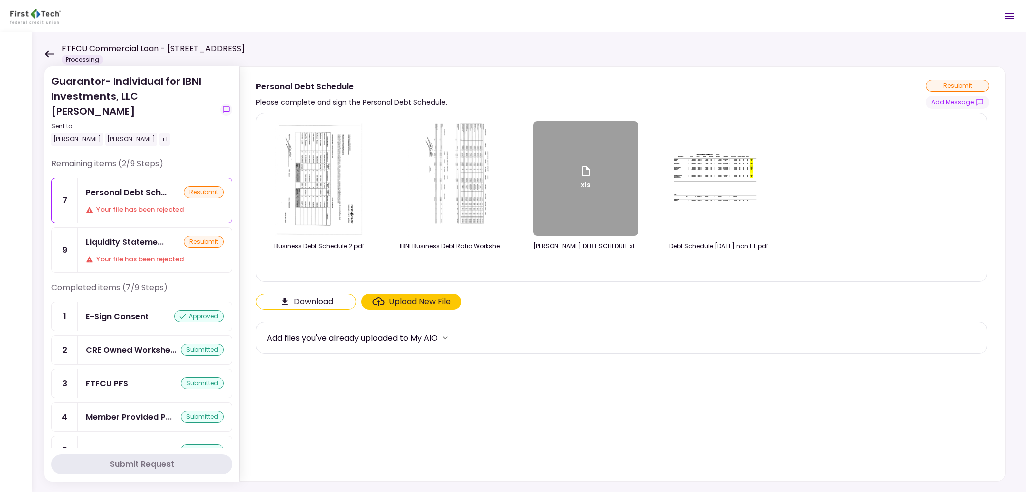
click at [1010, 14] on icon "Open menu" at bounding box center [1010, 16] width 12 height 12
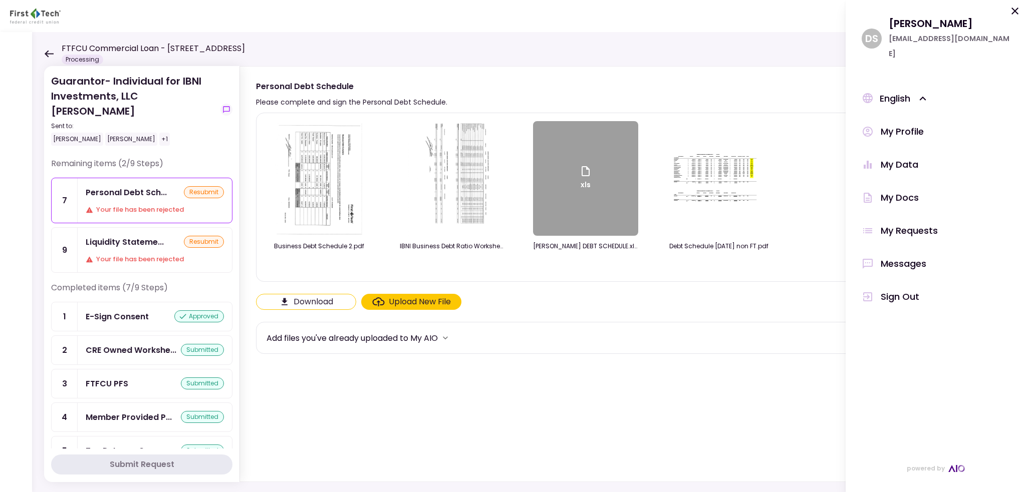
click at [903, 256] on div "Messages" at bounding box center [903, 263] width 46 height 15
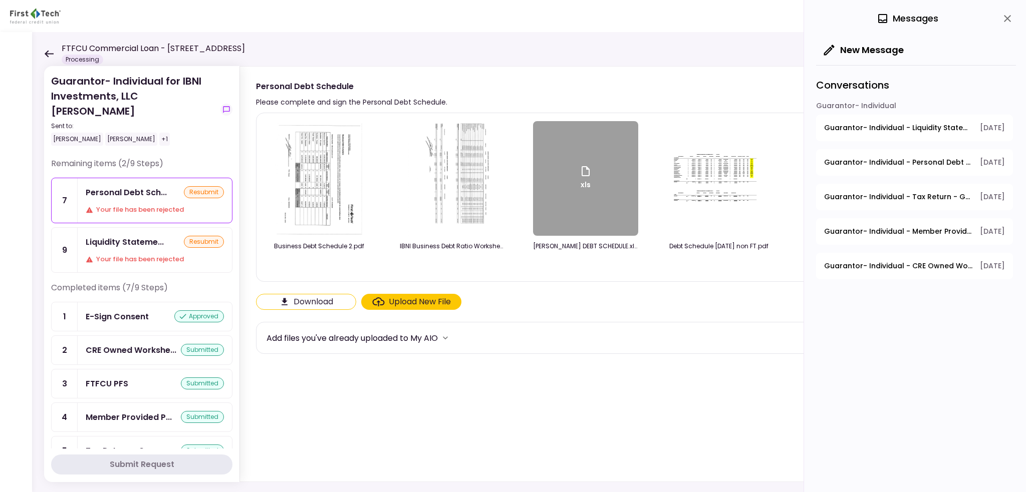
click at [980, 124] on span "[DATE]" at bounding box center [992, 128] width 25 height 11
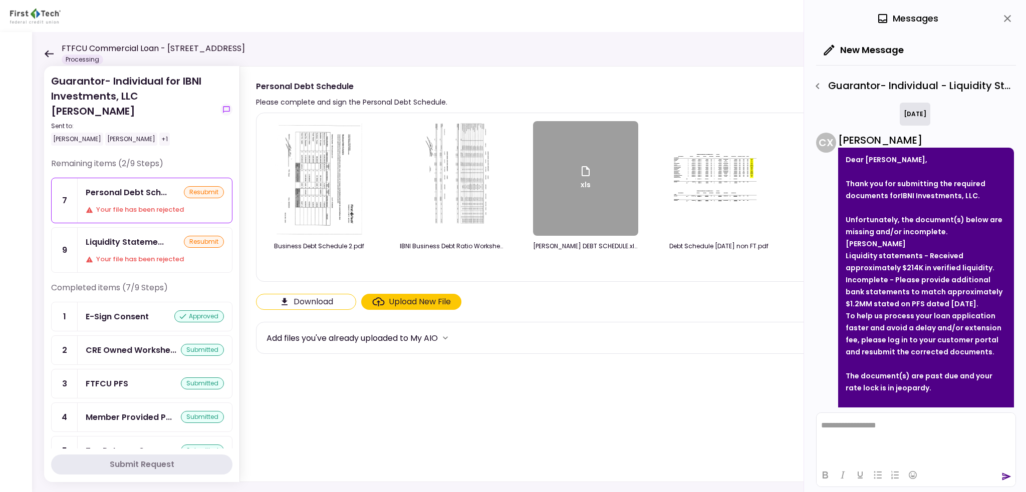
scroll to position [80, 0]
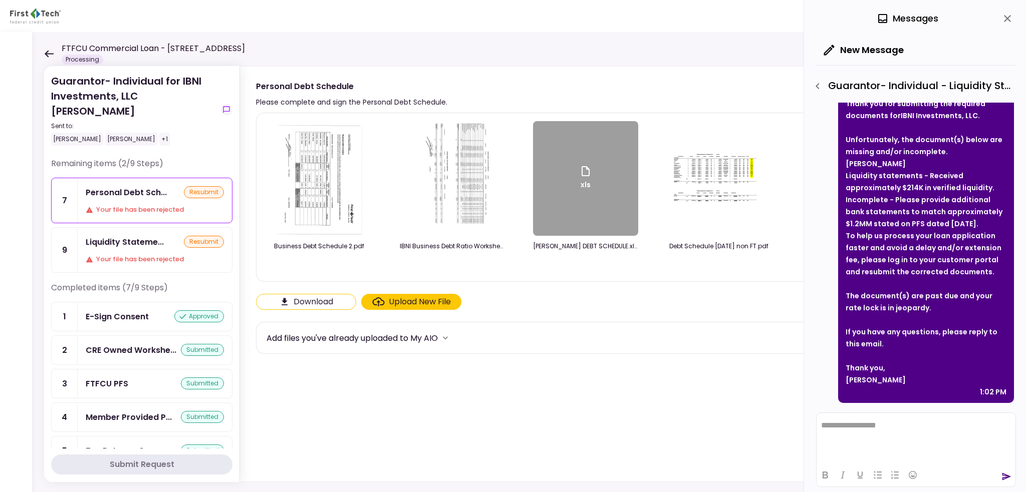
drag, startPoint x: 960, startPoint y: 224, endPoint x: 844, endPoint y: 175, distance: 125.9
click at [844, 175] on div "Dear Johnny Ganim, Thank you for submitting the required documents for IBNI Inv…" at bounding box center [926, 236] width 176 height 336
drag, startPoint x: 929, startPoint y: 309, endPoint x: 839, endPoint y: 288, distance: 92.5
click at [839, 288] on div "Dear Johnny Ganim, Thank you for submitting the required documents for IBNI Inv…" at bounding box center [926, 236] width 176 height 336
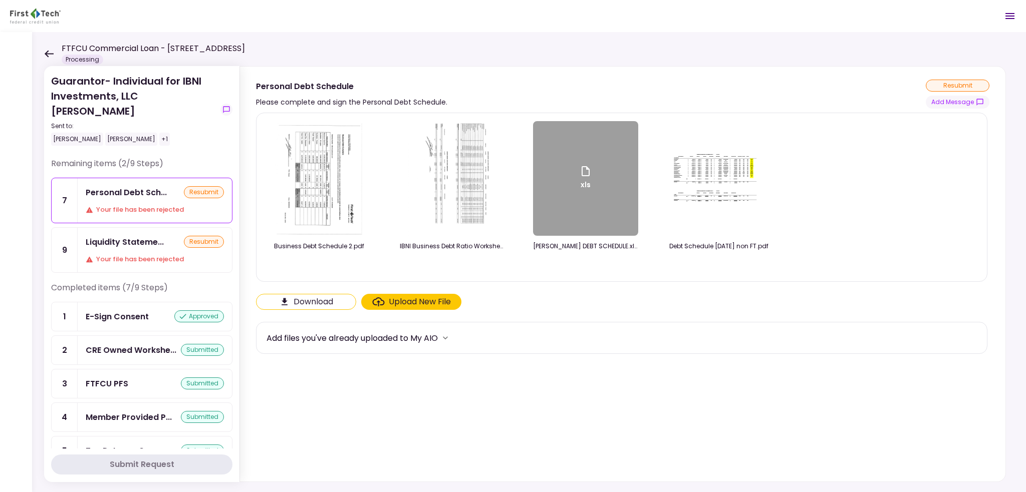
click at [409, 425] on section "Business Debt Schedule 2.pdf IBNI Business Debt Ratio Worksheet _UPDATE [DATE].…" at bounding box center [622, 295] width 733 height 365
click at [315, 180] on img at bounding box center [319, 178] width 89 height 115
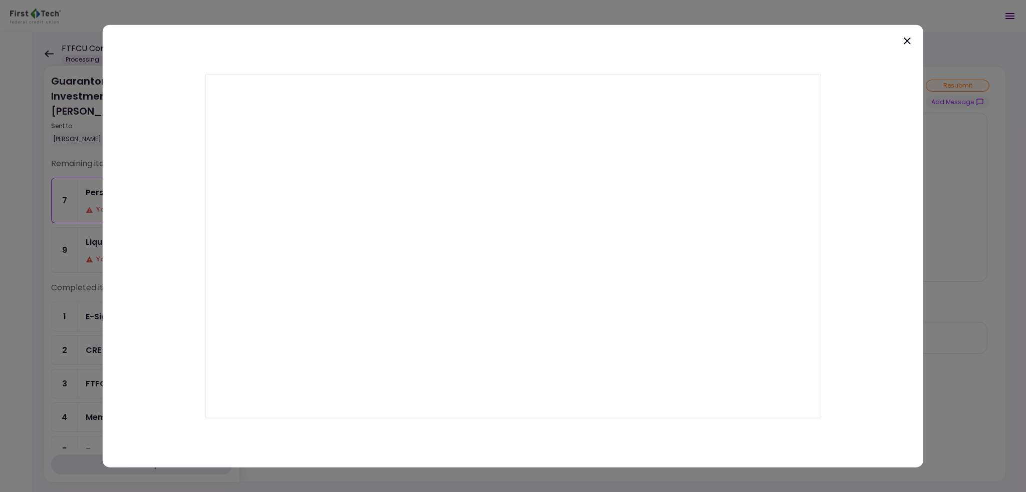
click at [904, 36] on icon at bounding box center [907, 41] width 12 height 12
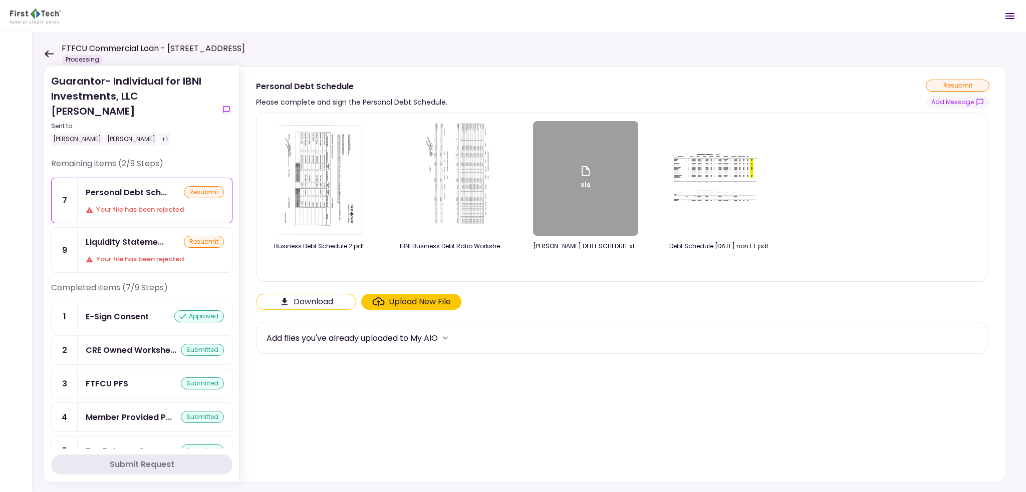
click at [49, 54] on icon at bounding box center [49, 53] width 9 height 7
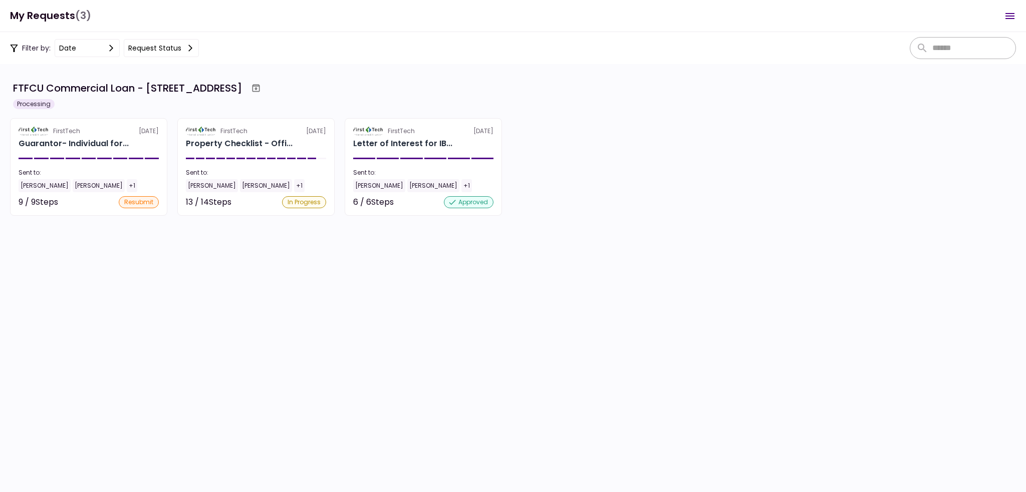
click at [692, 219] on section "FTFCU Commercial Loan - [STREET_ADDRESS] Processing FirstTech [DATE] Guarantor-…" at bounding box center [513, 278] width 1026 height 428
click at [683, 294] on section "FTFCU Commercial Loan - [STREET_ADDRESS] Processing FirstTech [DATE] Guarantor-…" at bounding box center [513, 278] width 1026 height 428
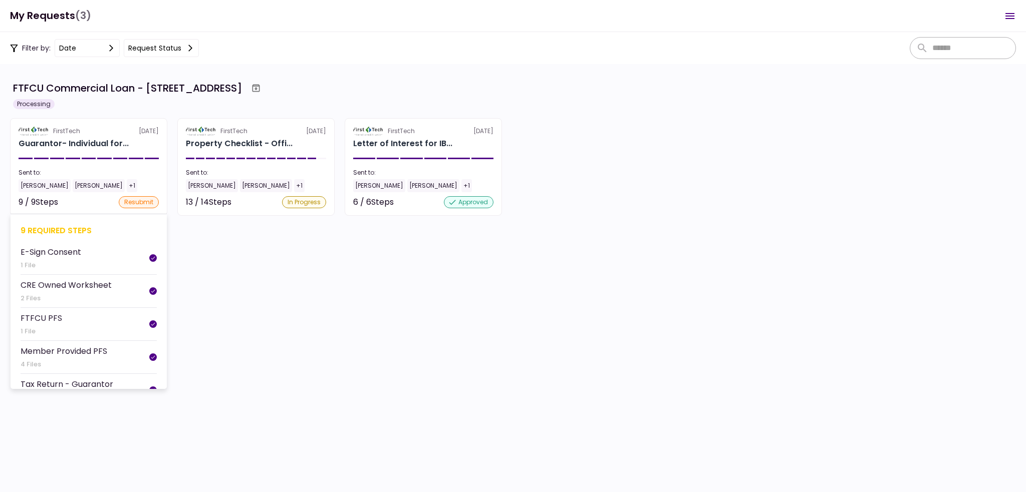
click at [107, 158] on div at bounding box center [104, 159] width 14 height 2
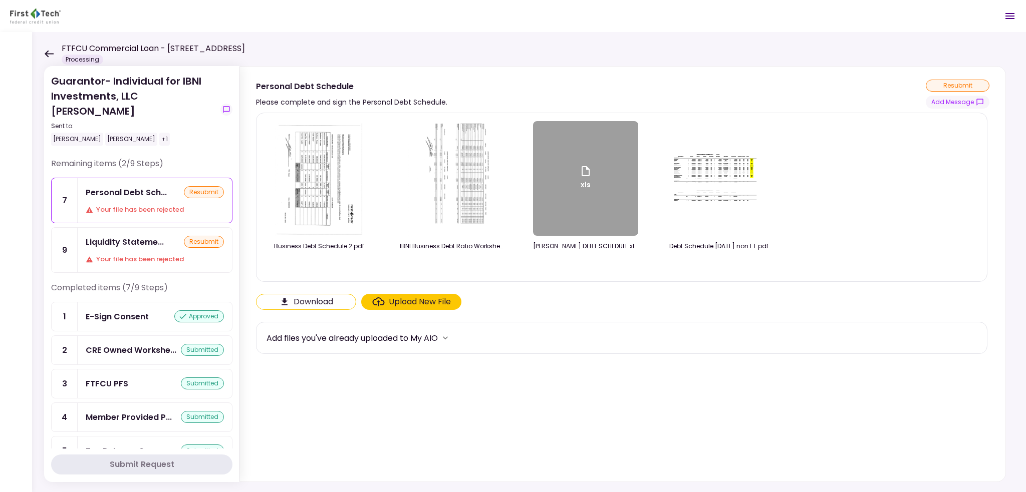
click at [419, 299] on div "Upload New File" at bounding box center [420, 302] width 62 height 12
click at [0, 0] on input "Upload New File" at bounding box center [0, 0] width 0 height 0
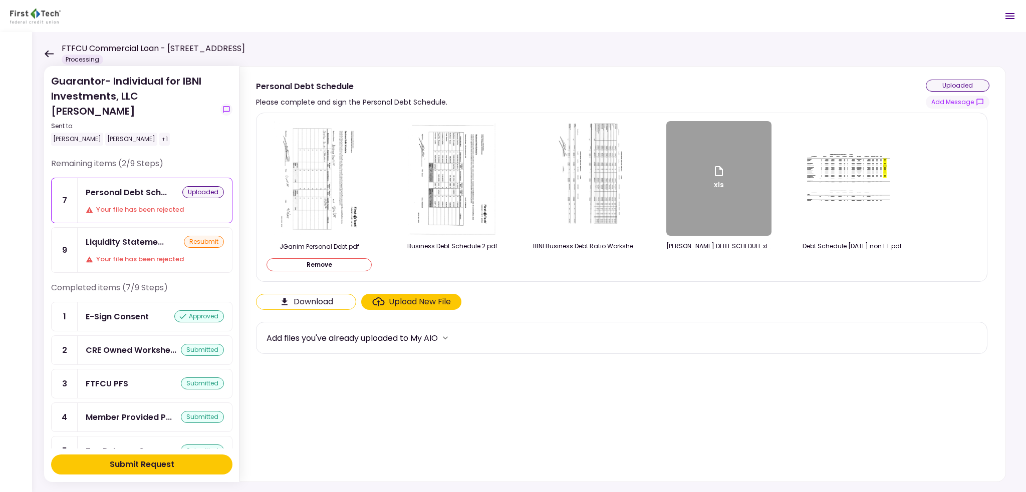
click at [147, 465] on div "Submit Request" at bounding box center [142, 465] width 65 height 12
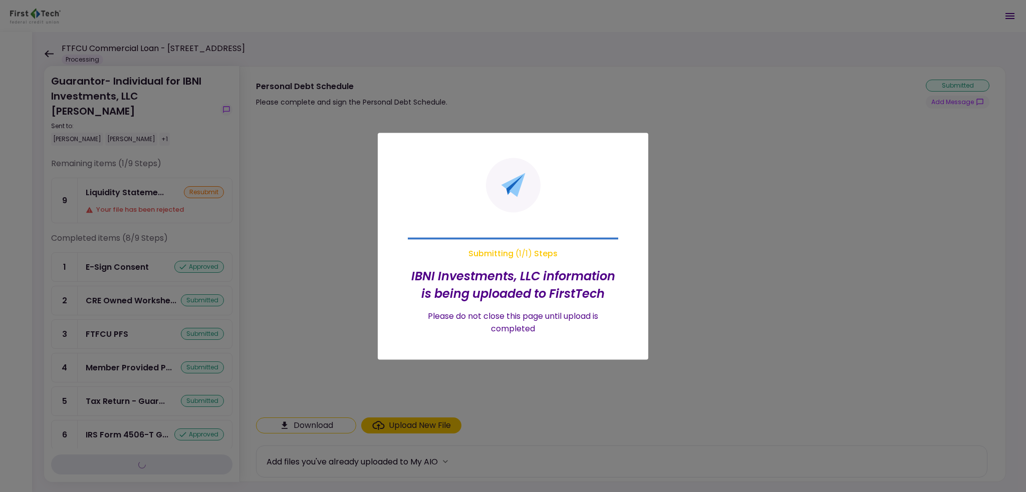
click at [152, 184] on div at bounding box center [513, 246] width 1026 height 492
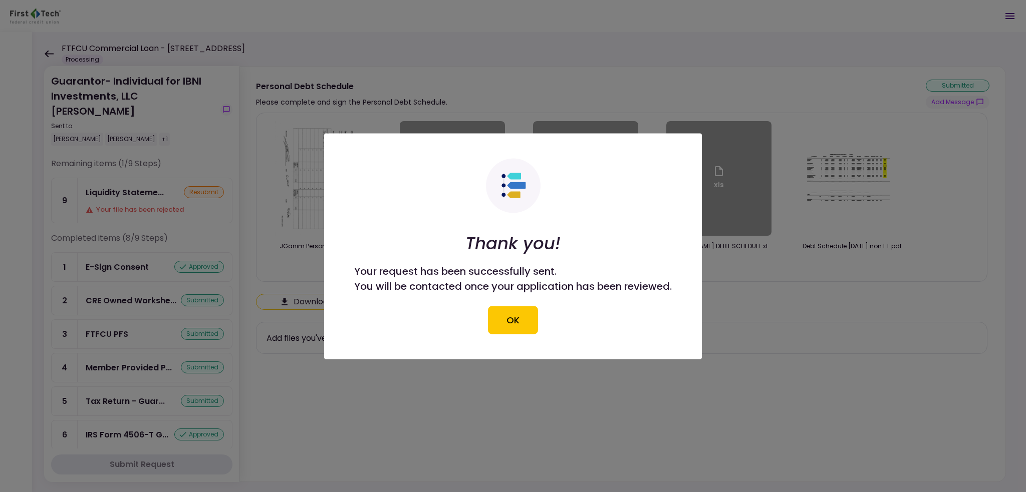
click at [504, 314] on button "OK" at bounding box center [513, 320] width 50 height 28
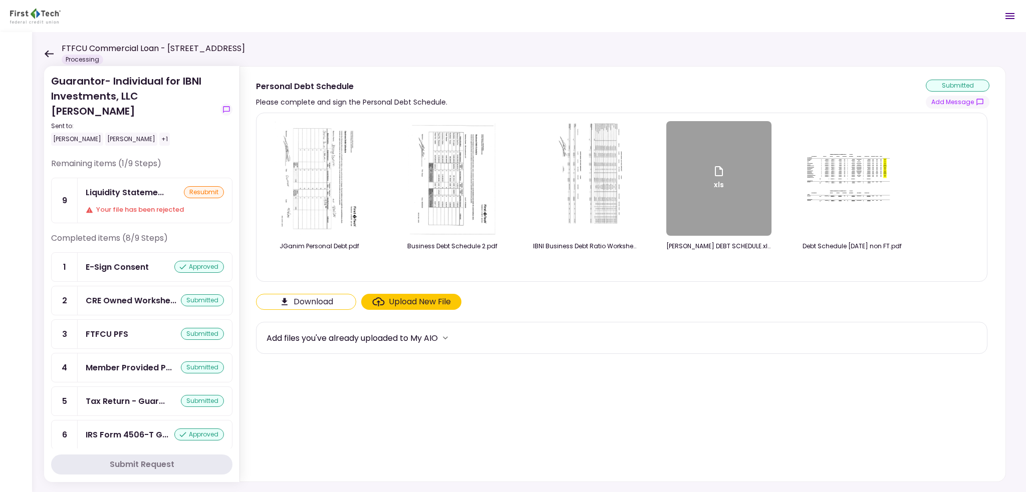
click at [153, 205] on div "Your file has been rejected" at bounding box center [155, 210] width 138 height 10
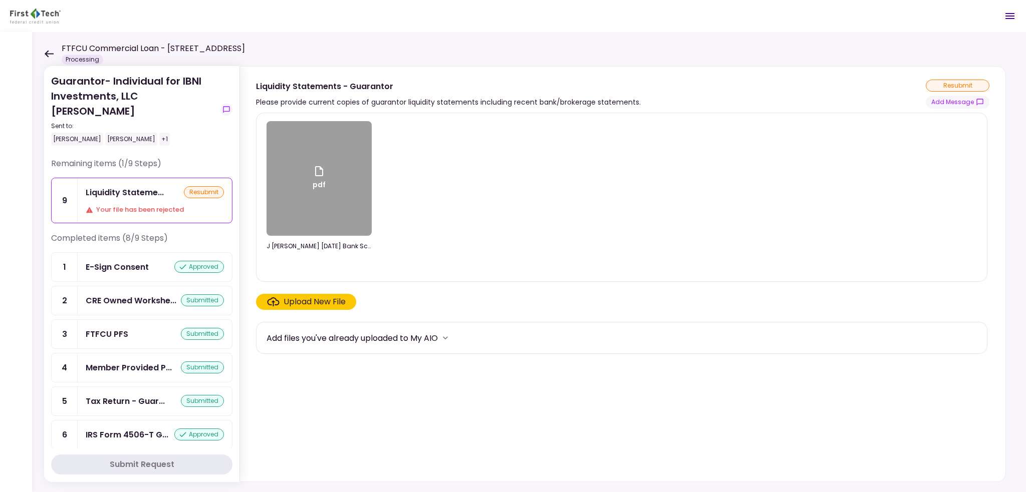
click at [343, 302] on div "Upload New File" at bounding box center [314, 302] width 62 height 12
click at [0, 0] on input "Upload New File" at bounding box center [0, 0] width 0 height 0
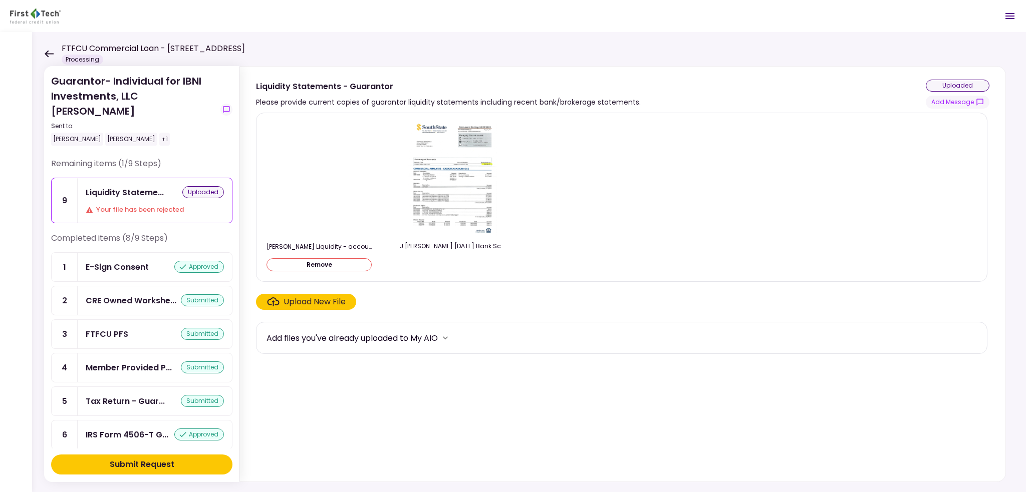
click at [181, 458] on button "Submit Request" at bounding box center [141, 465] width 181 height 20
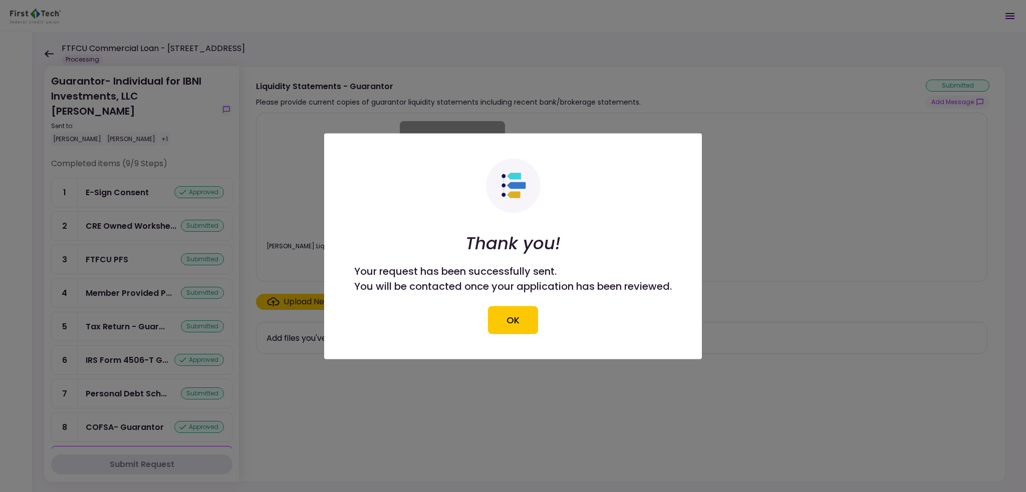
click at [49, 53] on div at bounding box center [513, 246] width 1026 height 492
click at [521, 318] on button "OK" at bounding box center [513, 320] width 50 height 28
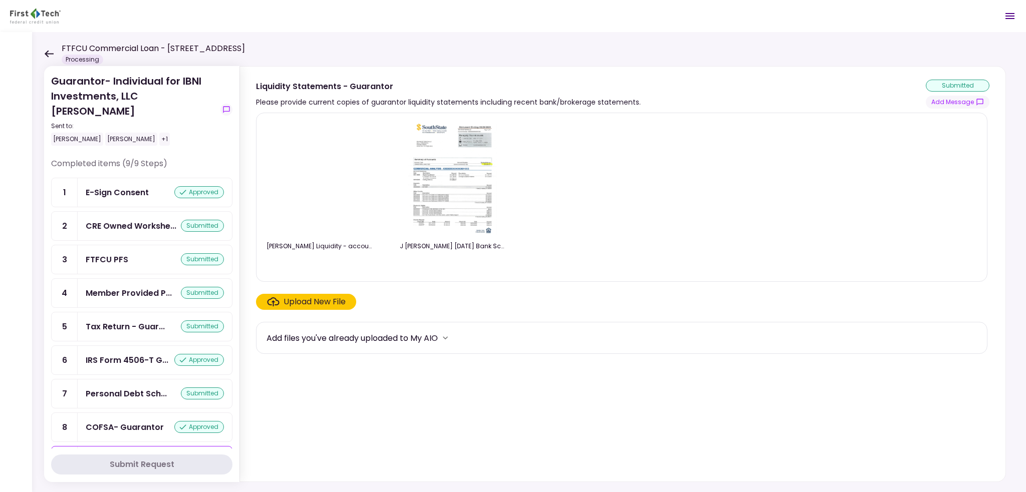
click at [44, 57] on icon at bounding box center [49, 54] width 10 height 8
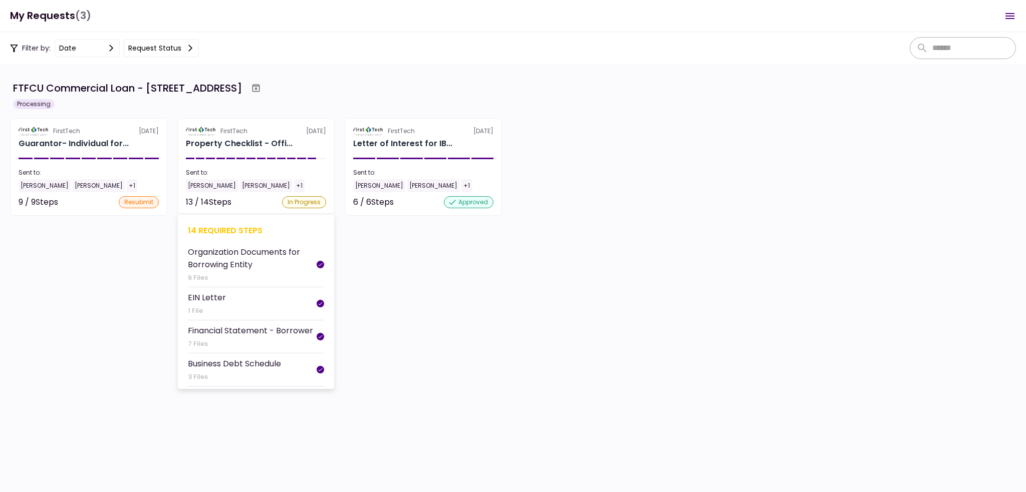
click at [218, 134] on div "FirstTech" at bounding box center [217, 131] width 62 height 9
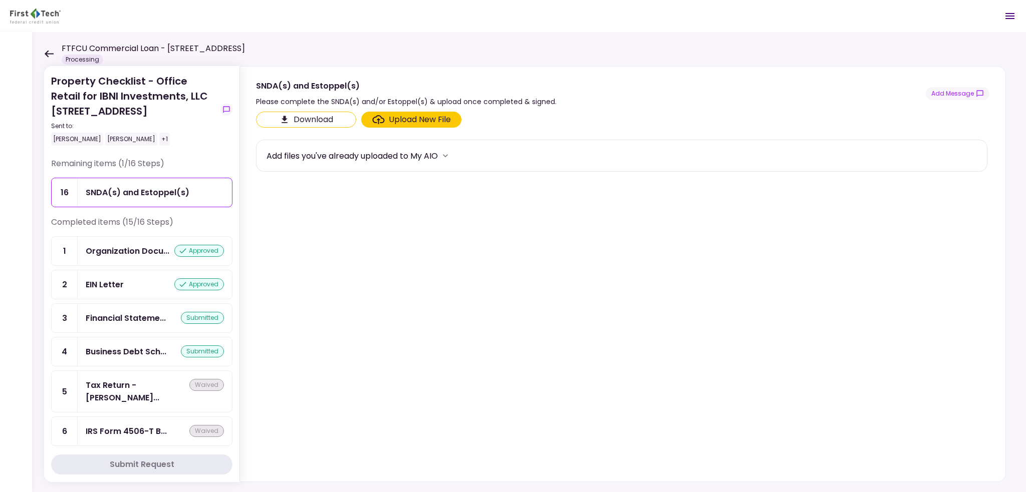
click at [46, 53] on icon at bounding box center [49, 53] width 9 height 7
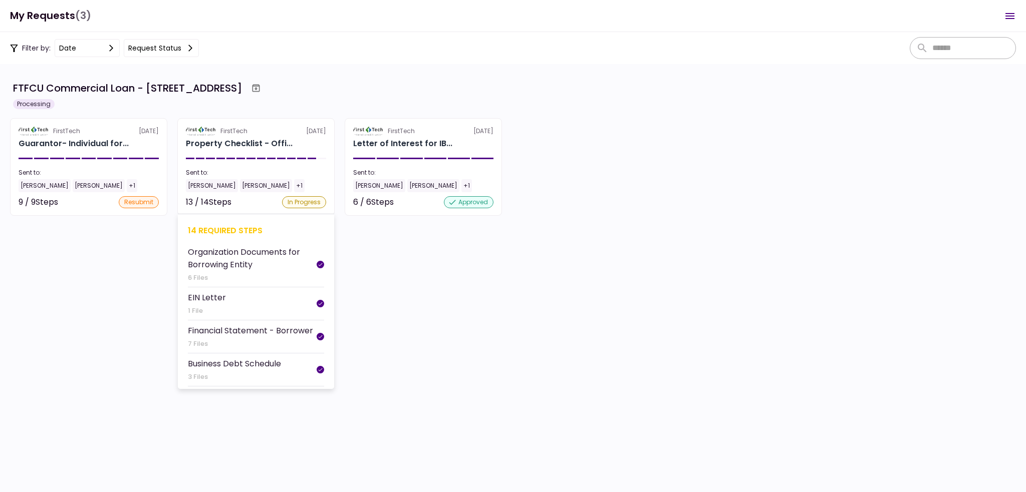
click at [238, 134] on div "FirstTech" at bounding box center [233, 131] width 27 height 9
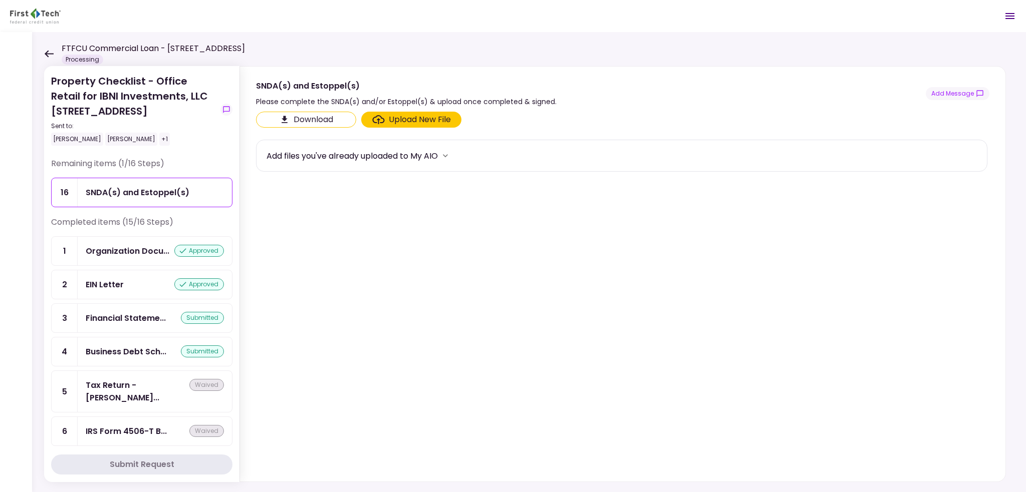
click at [54, 52] on div "FTFCU Commercial Loan - [STREET_ADDRESS] Processing" at bounding box center [144, 54] width 201 height 22
click at [52, 53] on icon at bounding box center [49, 53] width 9 height 7
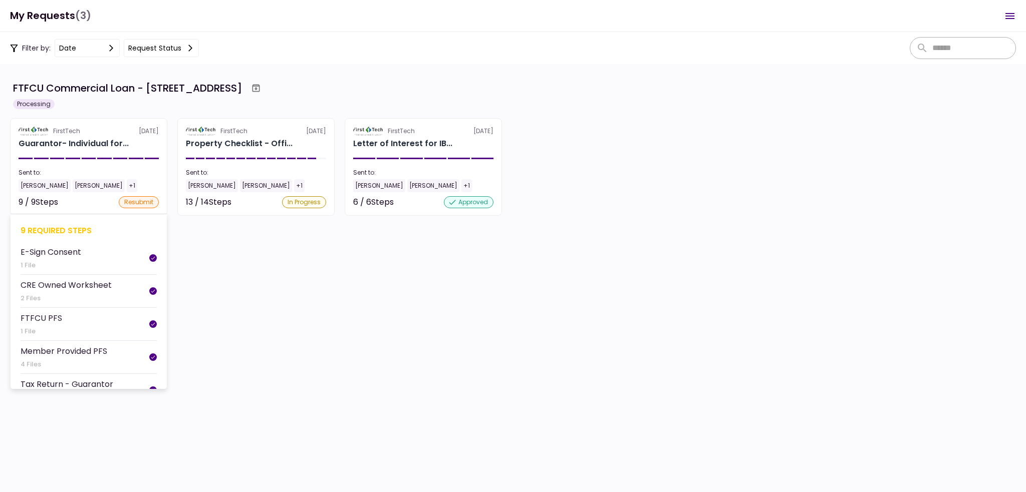
click at [99, 146] on div "Guarantor- Individual for..." at bounding box center [74, 144] width 110 height 12
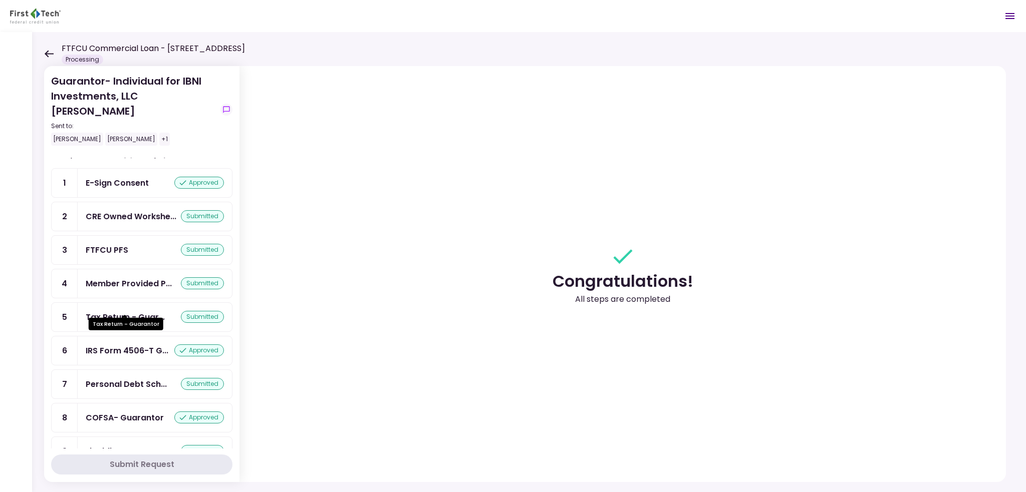
scroll to position [15, 0]
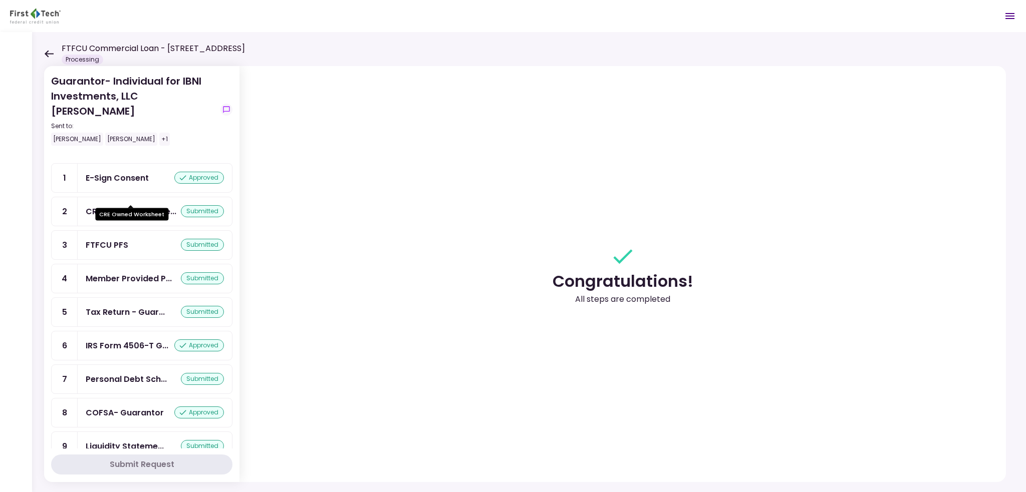
click at [142, 205] on div "CRE Owned Workshe..." at bounding box center [131, 211] width 91 height 13
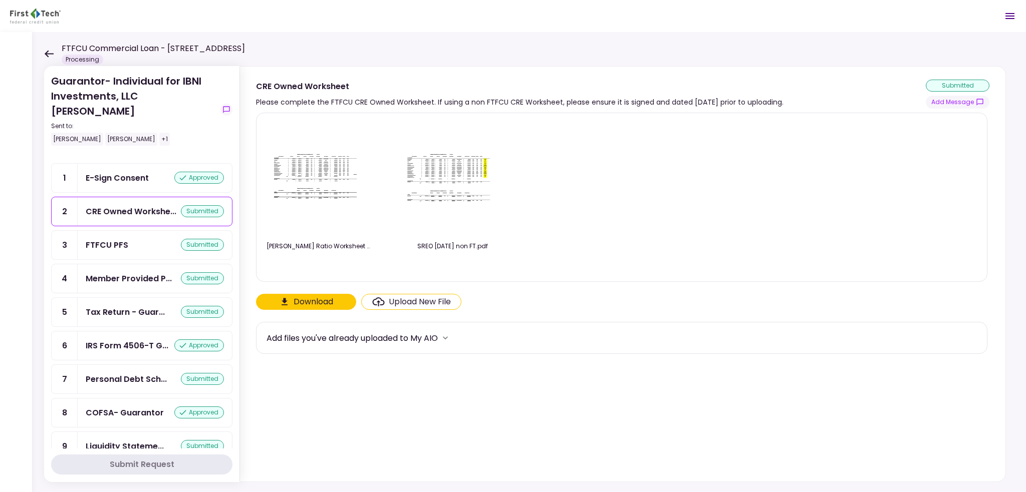
click at [374, 298] on icon "Click here to upload the required document" at bounding box center [378, 301] width 13 height 9
click at [0, 0] on input "Upload New File" at bounding box center [0, 0] width 0 height 0
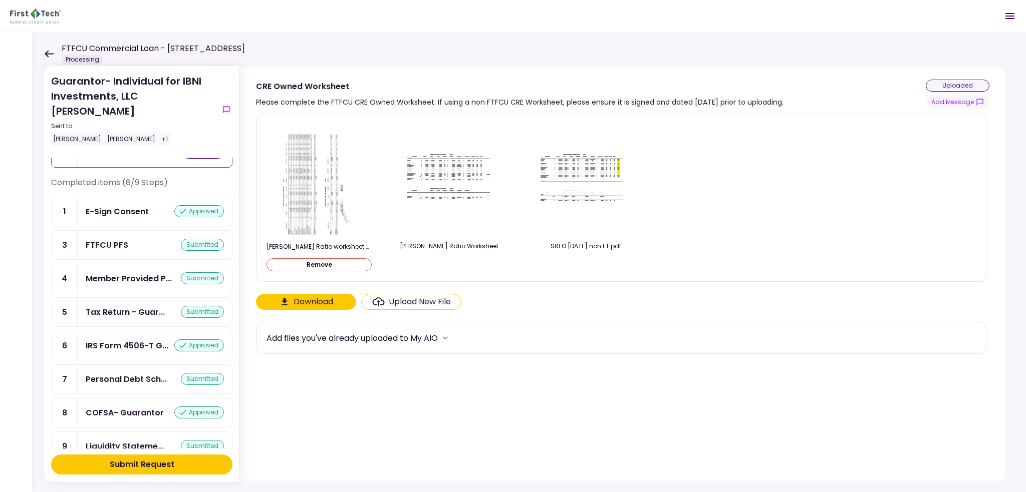
click at [178, 467] on button "Submit Request" at bounding box center [141, 465] width 181 height 20
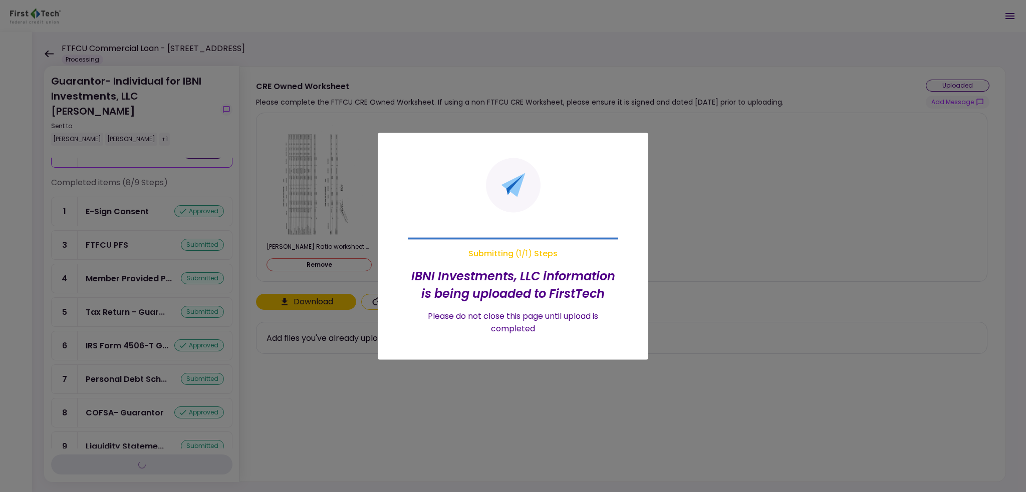
scroll to position [15, 0]
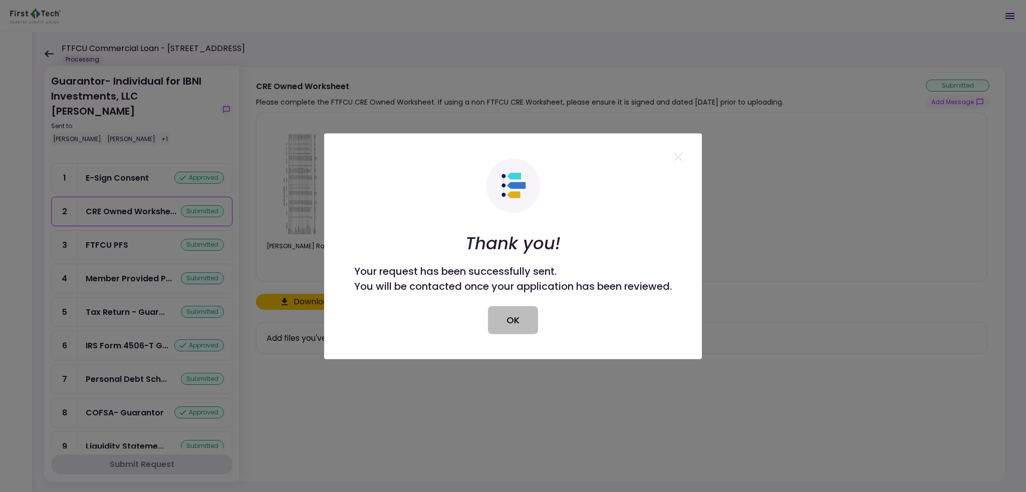
click at [520, 317] on button "OK" at bounding box center [513, 320] width 50 height 28
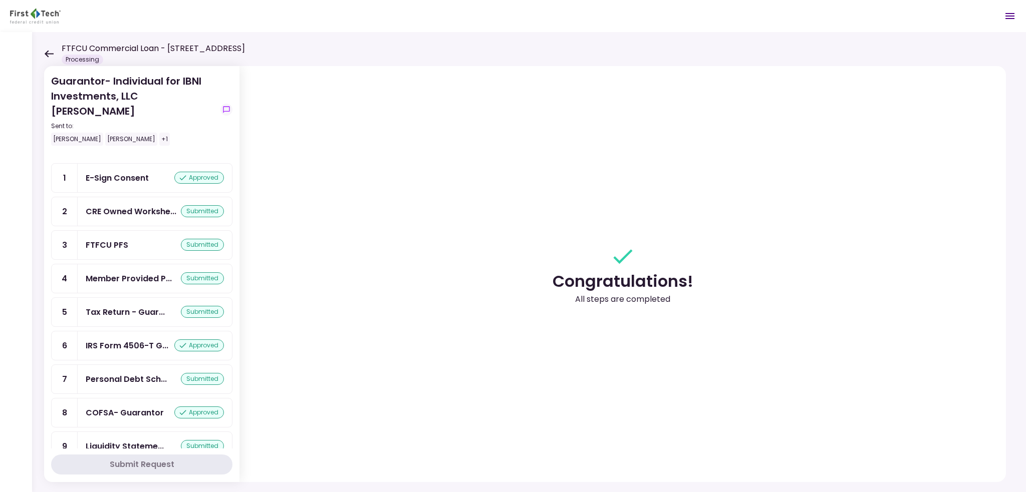
click at [43, 52] on div "Guarantor- Individual for IBNI Investments, LLC [PERSON_NAME] Sent to: [PERSON_…" at bounding box center [529, 262] width 994 height 460
